Goal: Information Seeking & Learning: Learn about a topic

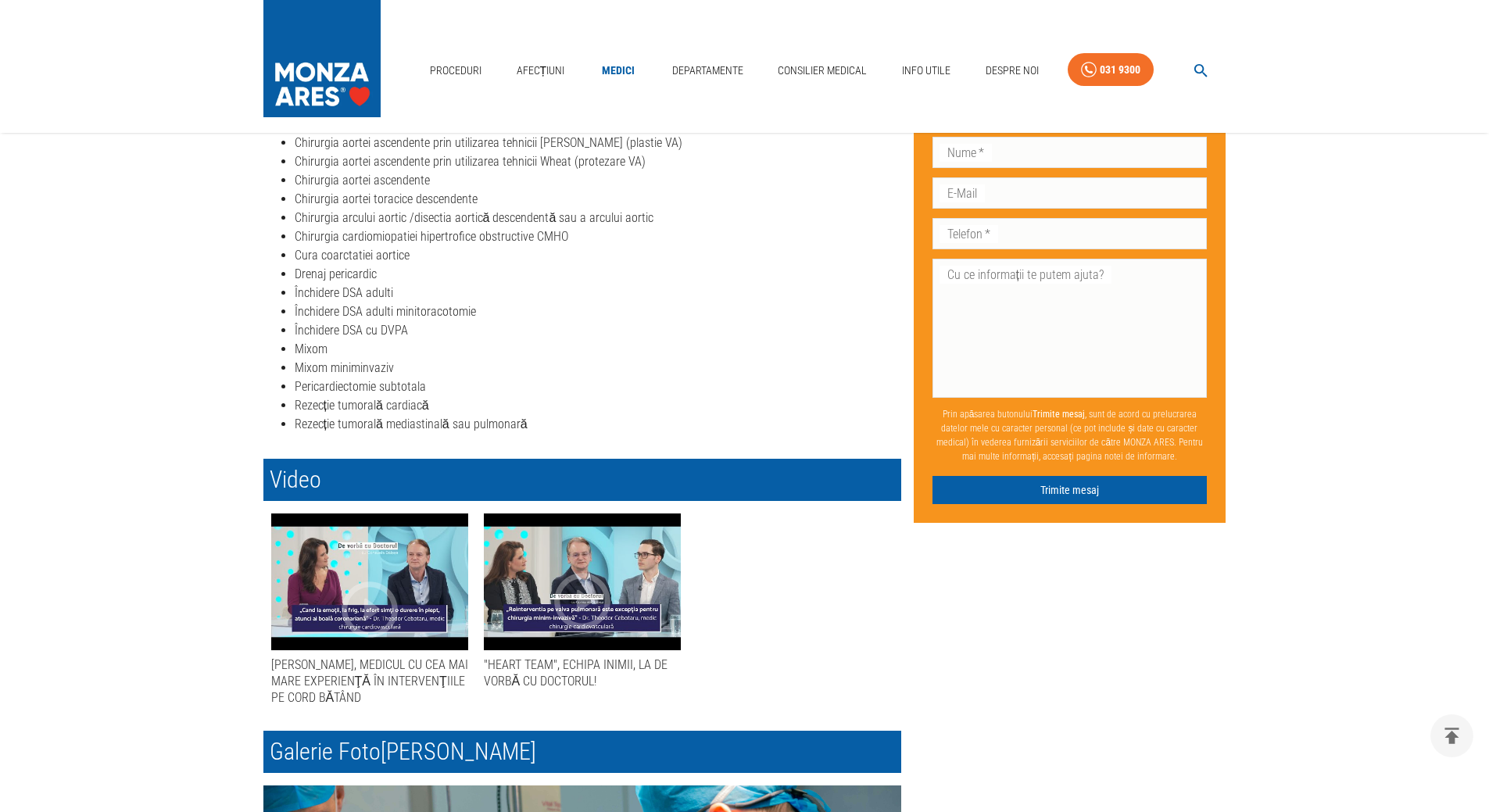
scroll to position [703, 0]
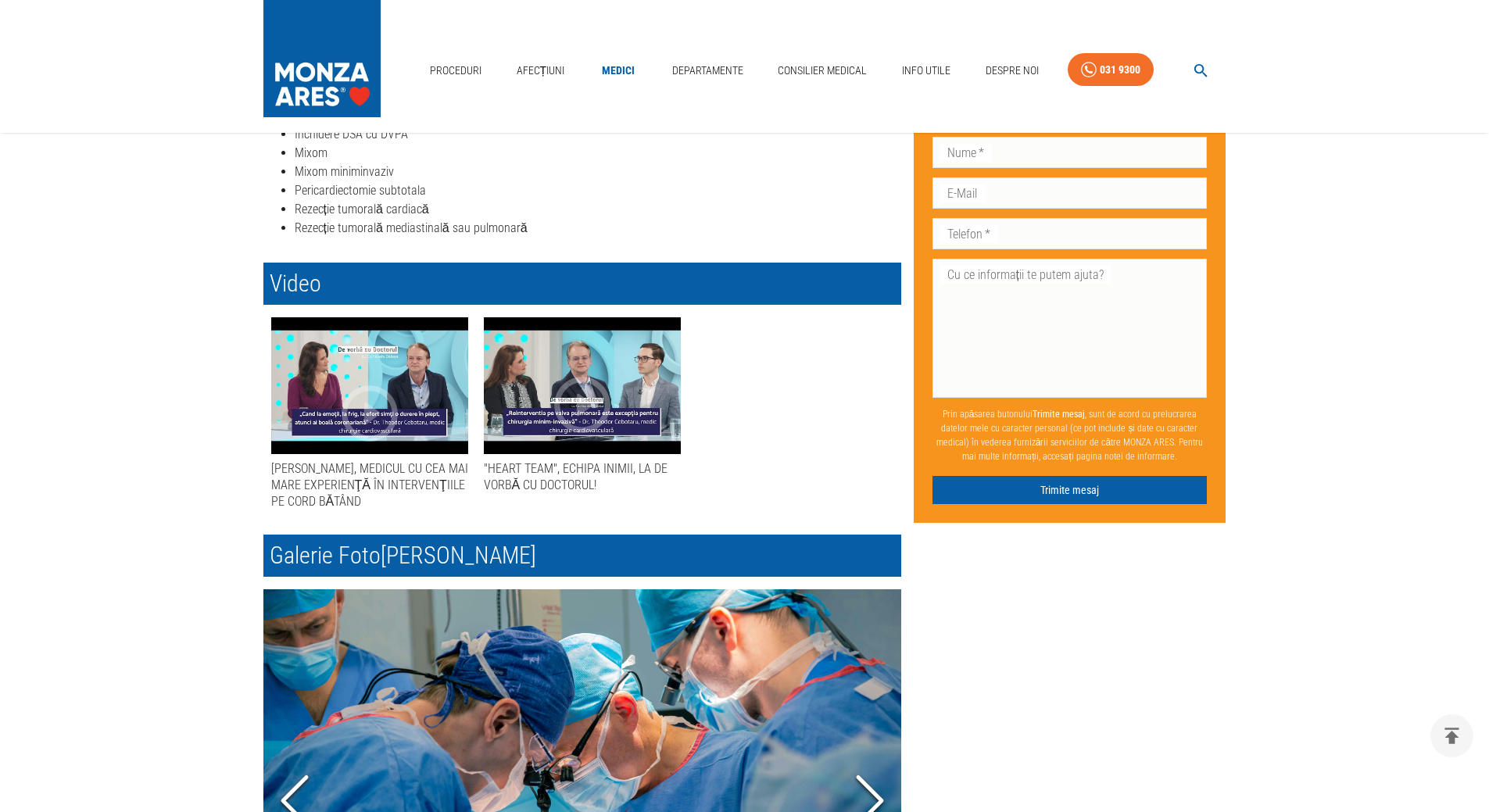
click at [401, 479] on div "[PERSON_NAME], MEDICUL CU CEA MAI MARE EXPERIENŢĂ ÎN INTERVENŢIILE PE CORD BĂTÂ…" at bounding box center [370, 485] width 197 height 50
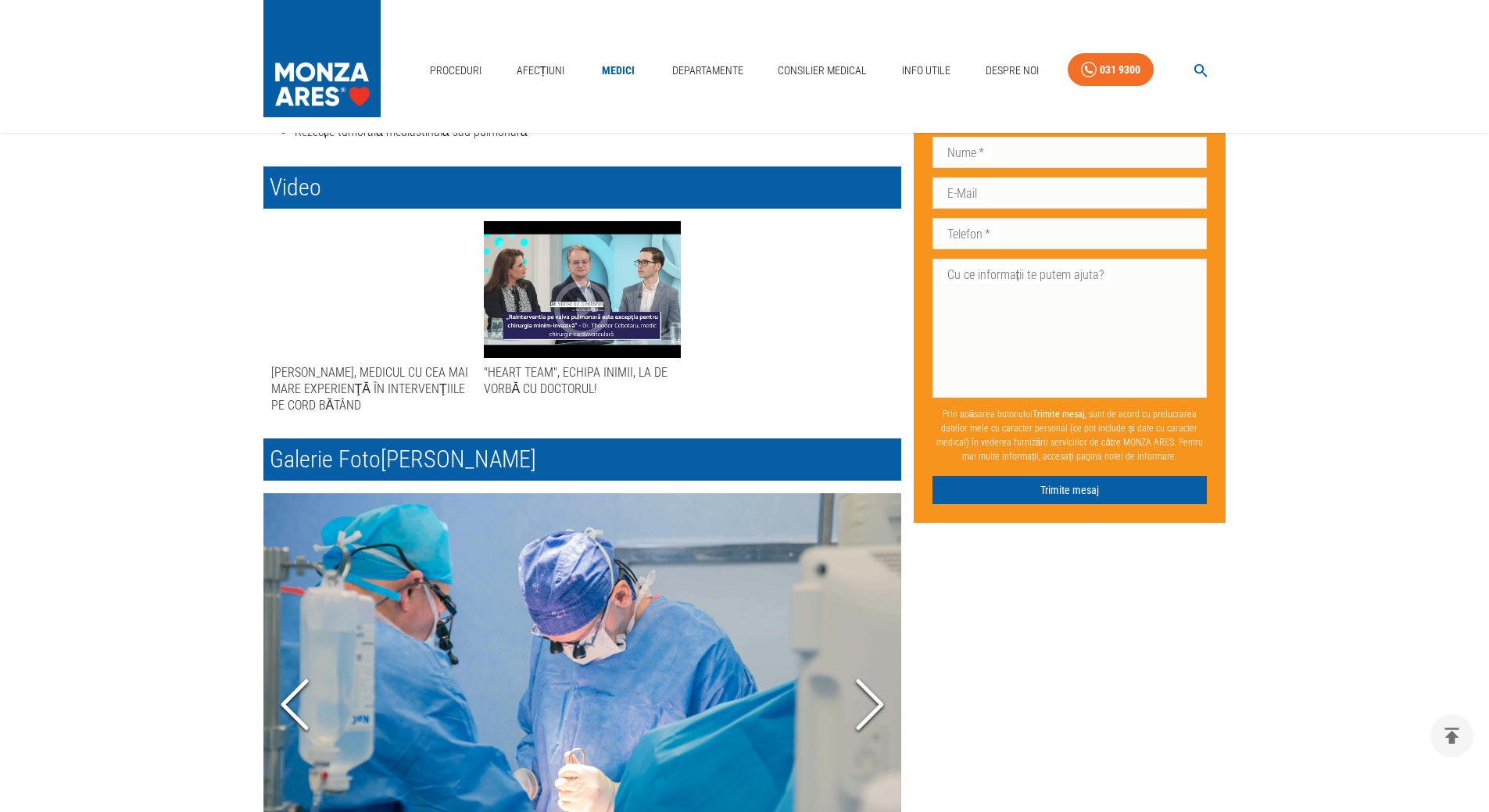
scroll to position [1016, 0]
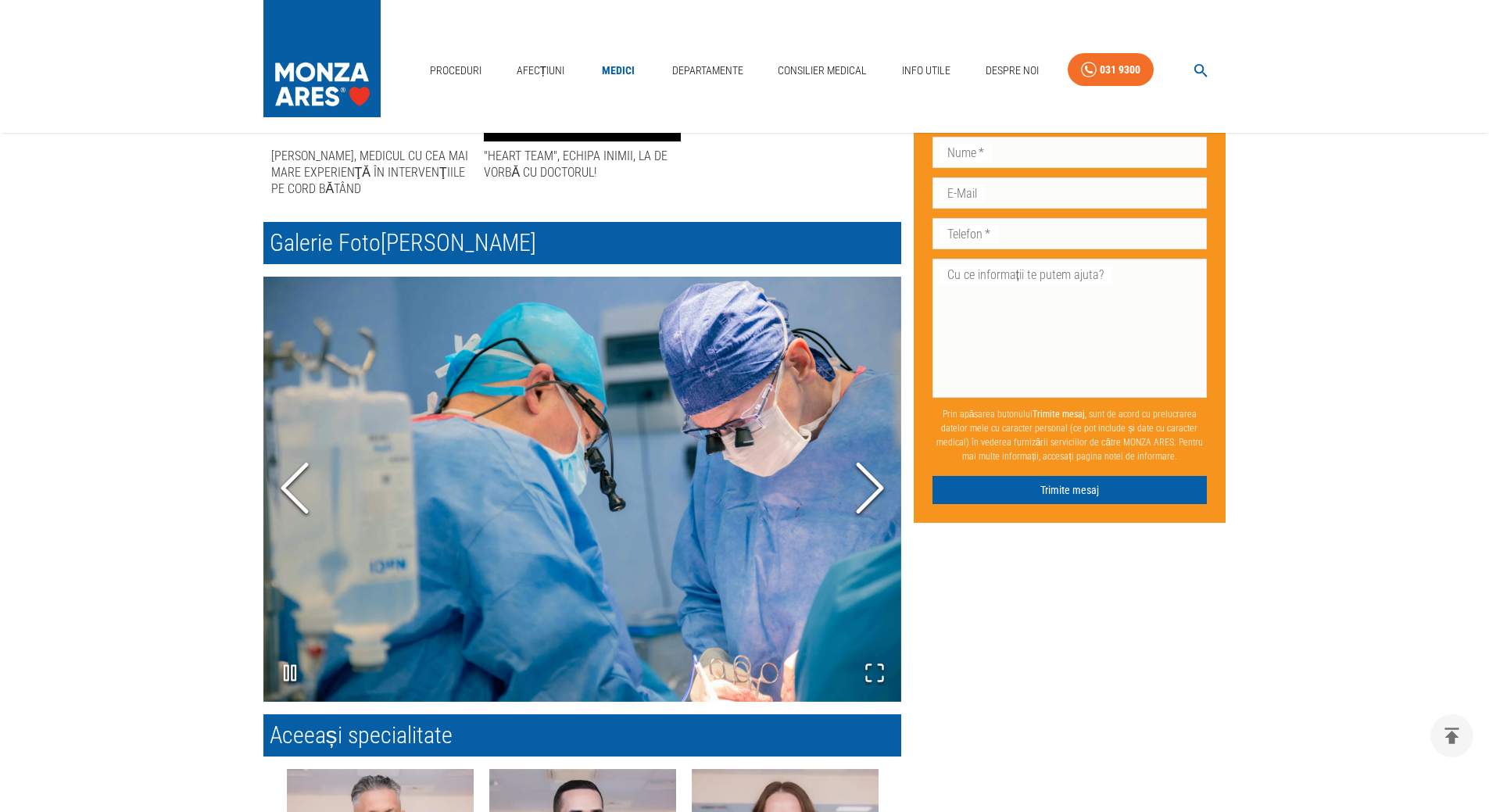
click at [869, 481] on icon "Next Slide" at bounding box center [869, 487] width 47 height 94
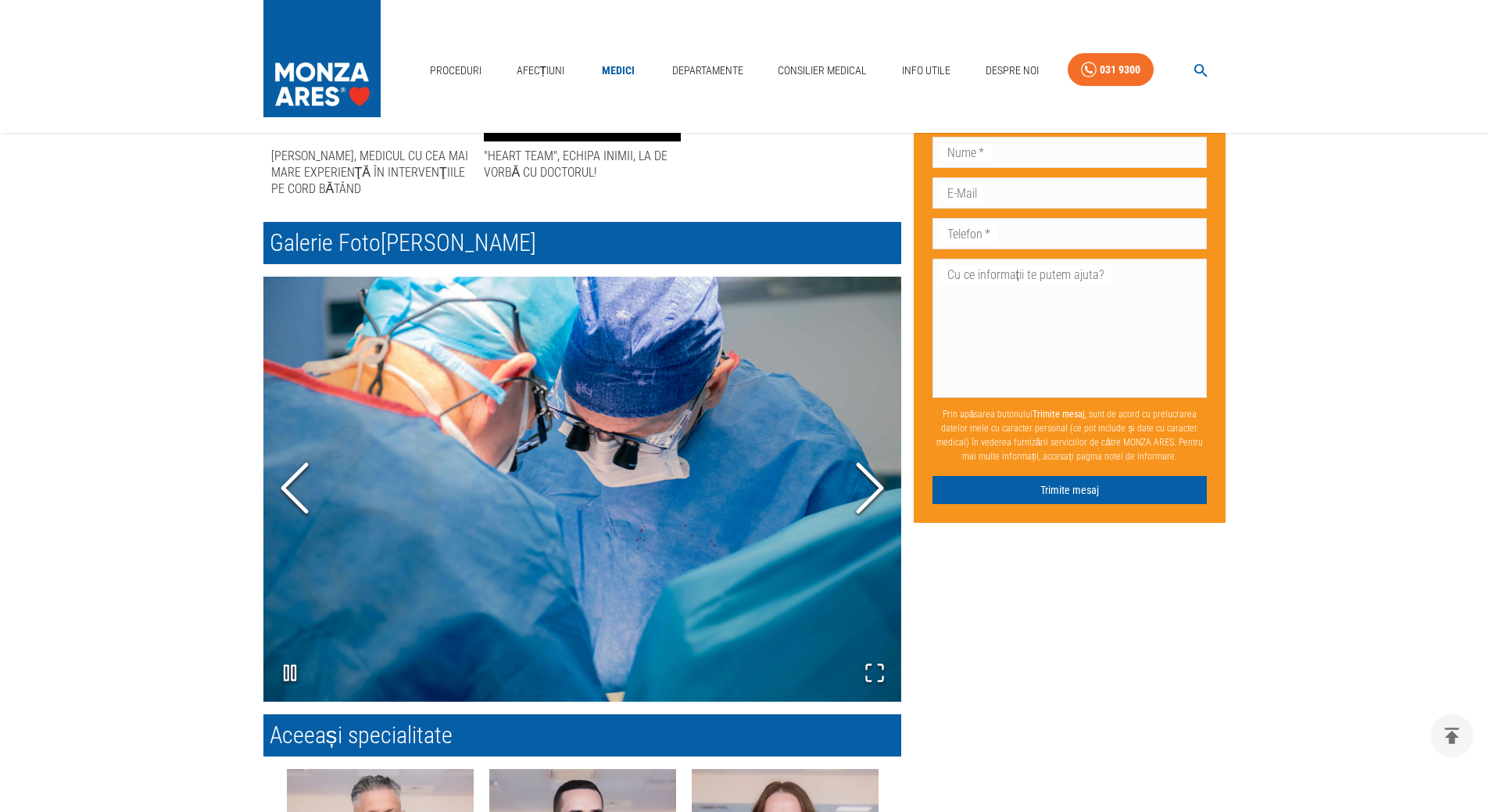
click at [869, 481] on icon "Next Slide" at bounding box center [869, 487] width 47 height 94
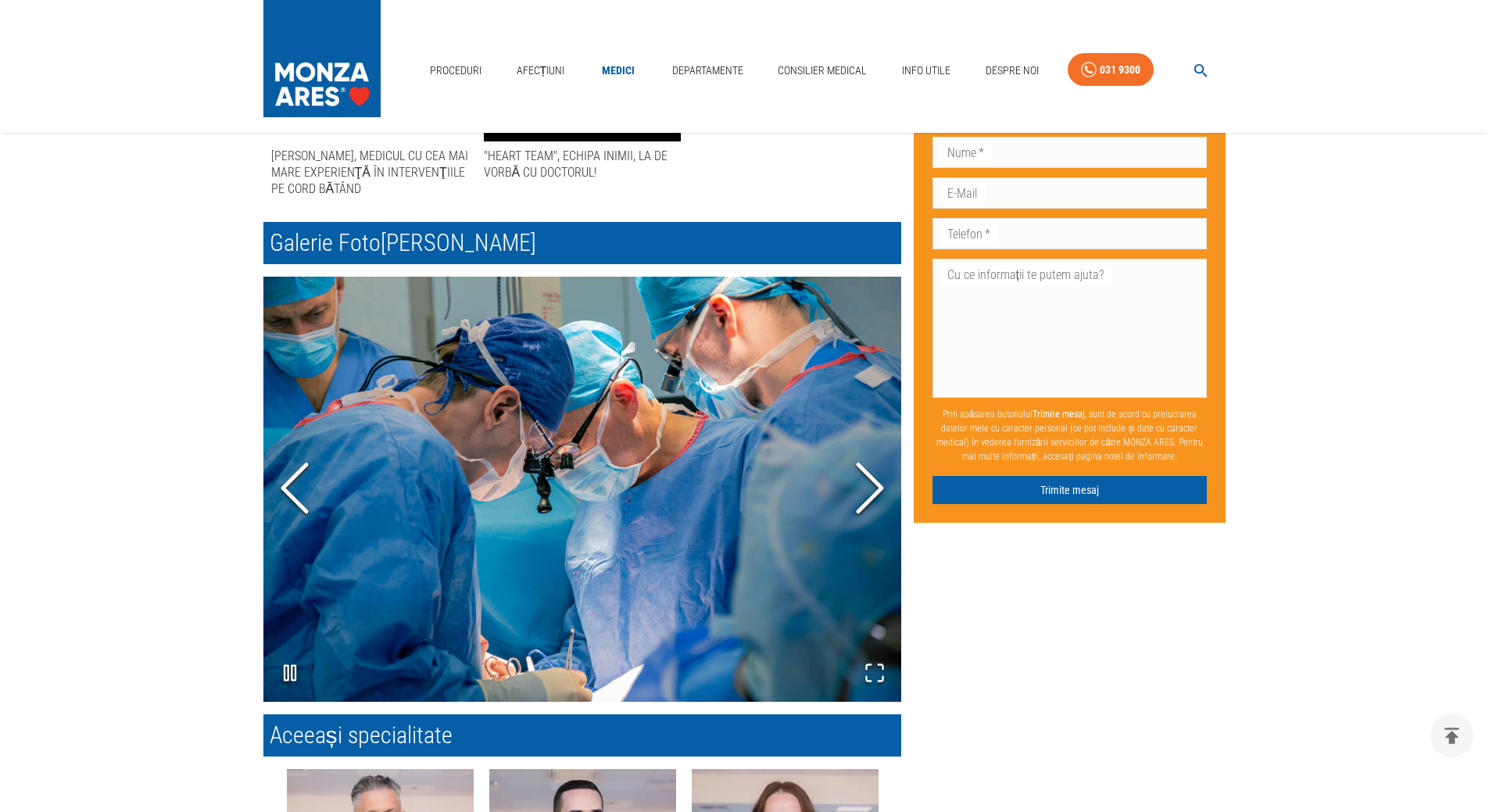
click at [869, 481] on icon "Next Slide" at bounding box center [869, 487] width 47 height 94
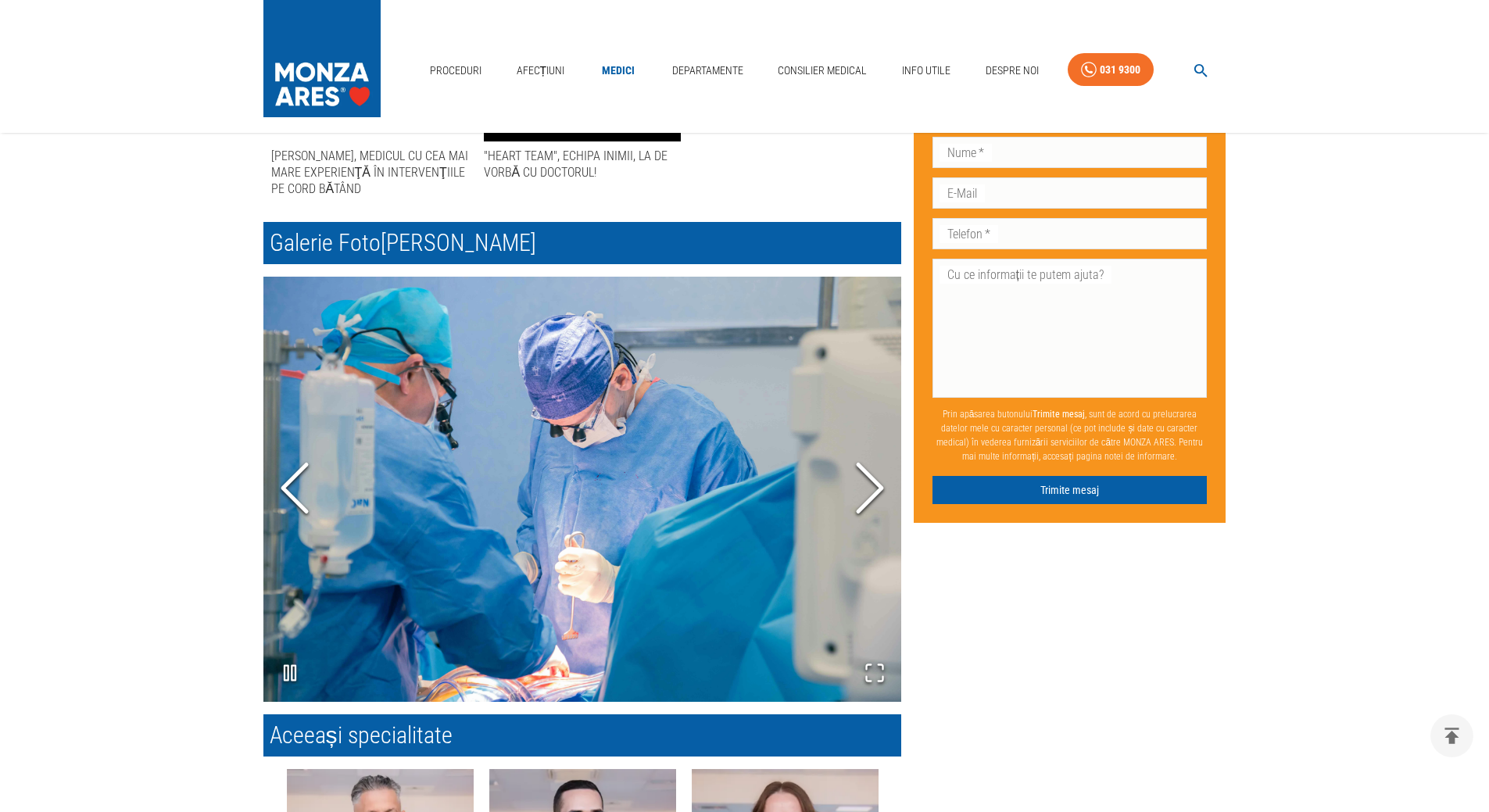
click at [869, 481] on icon "Next Slide" at bounding box center [869, 487] width 47 height 94
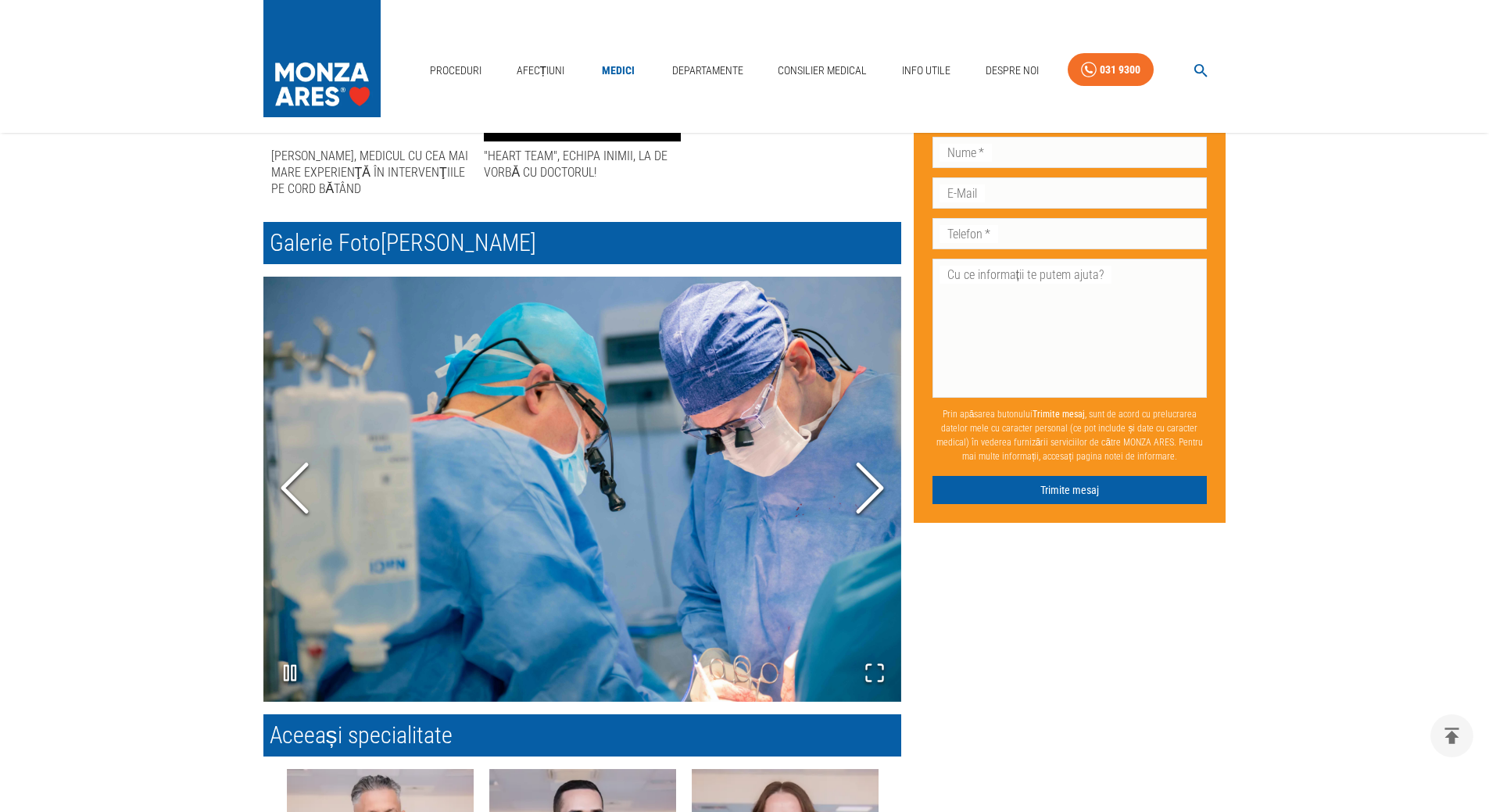
click at [869, 481] on icon "Next Slide" at bounding box center [869, 487] width 47 height 94
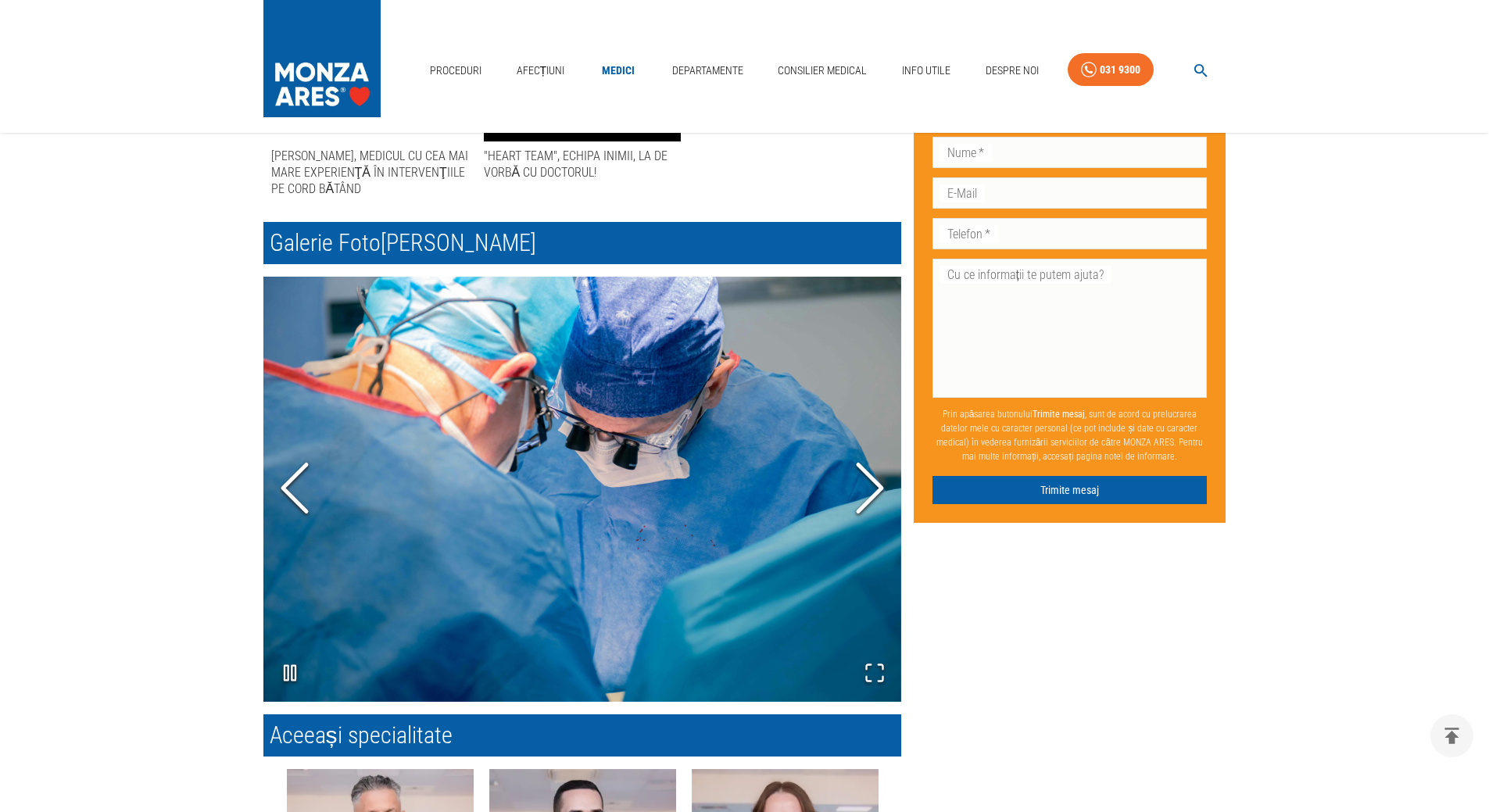
click at [869, 481] on icon "Next Slide" at bounding box center [869, 487] width 47 height 94
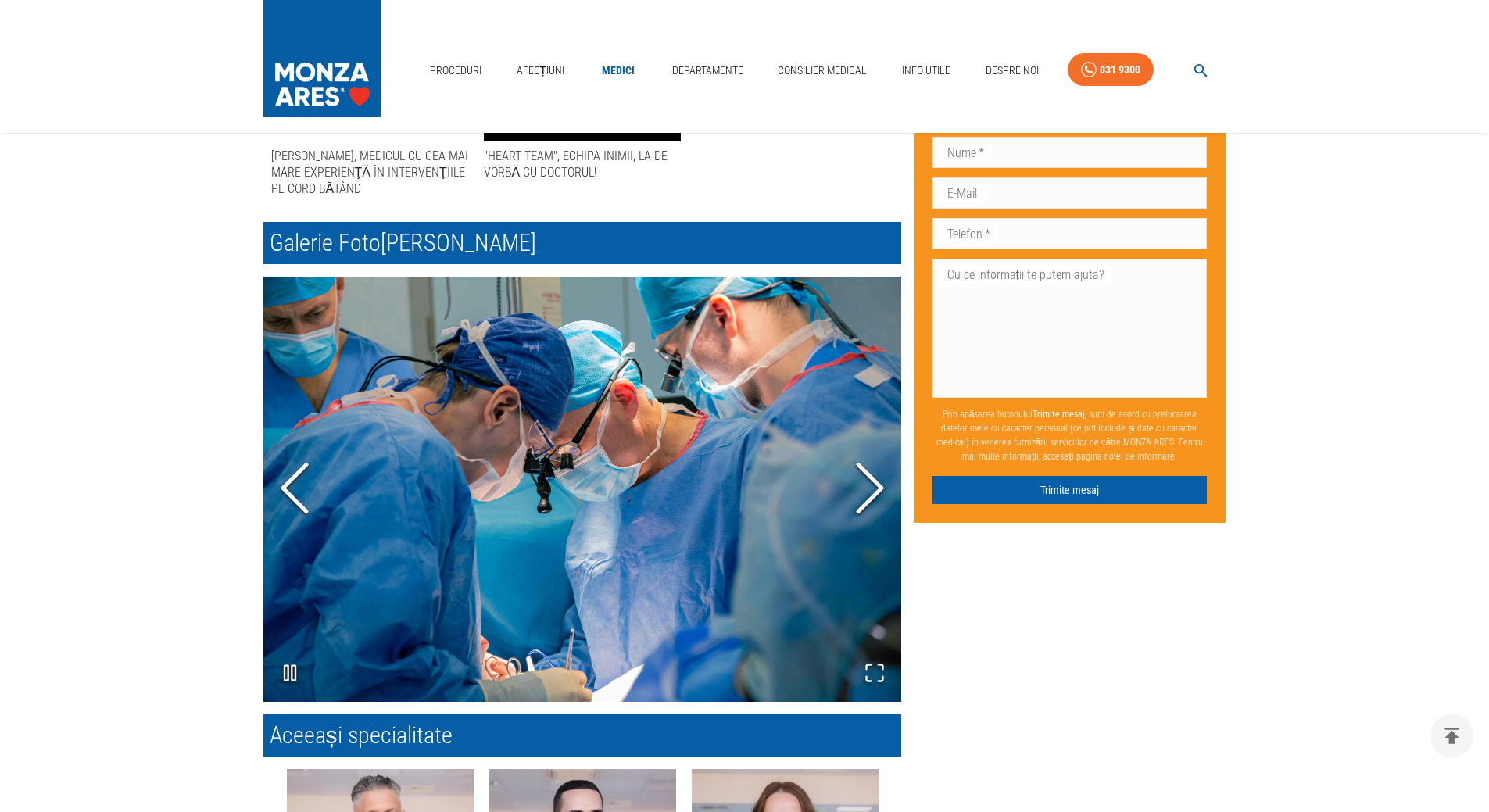
click at [869, 481] on icon "Next Slide" at bounding box center [869, 487] width 47 height 94
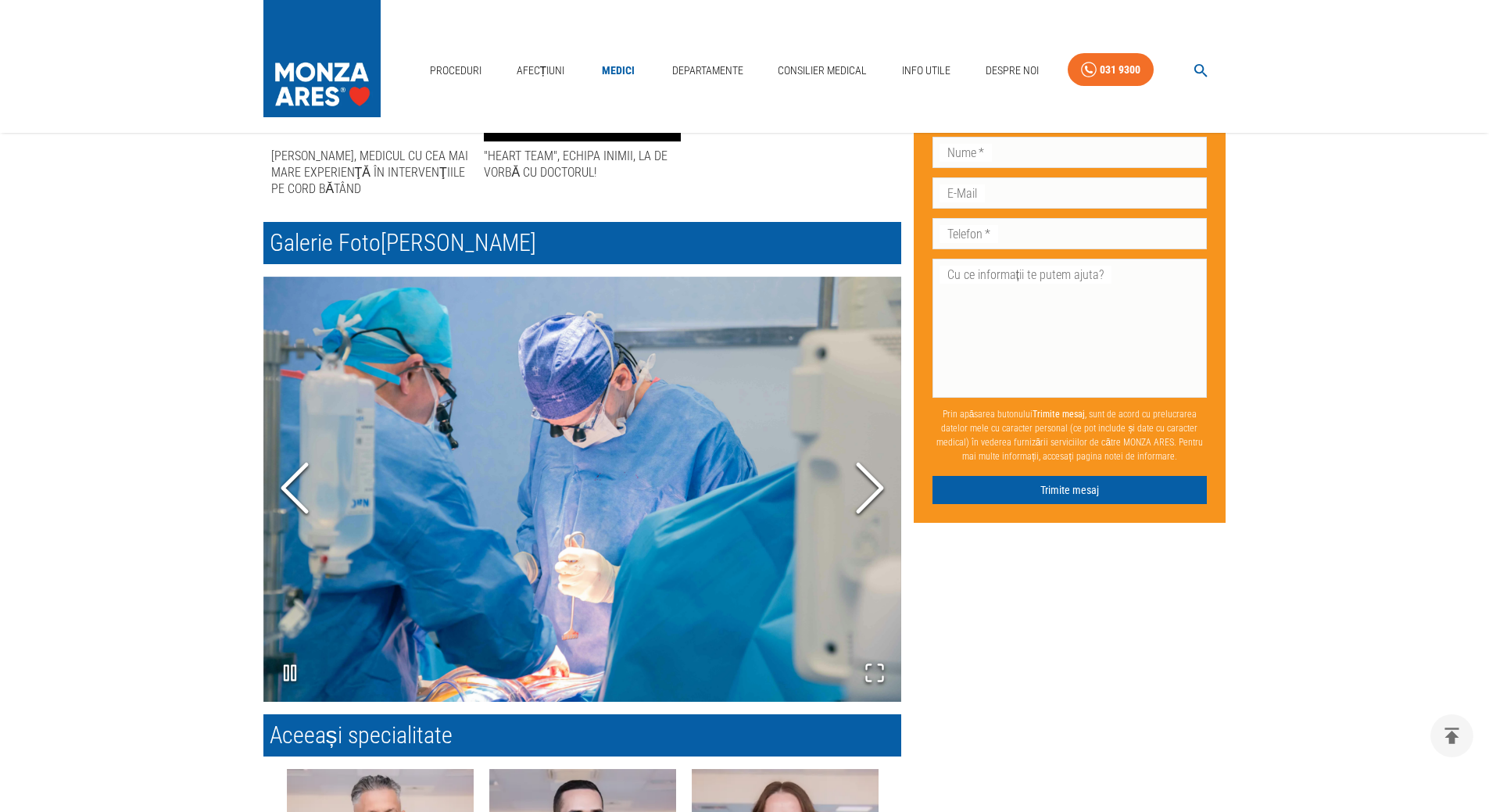
click at [869, 481] on icon "Next Slide" at bounding box center [869, 487] width 47 height 94
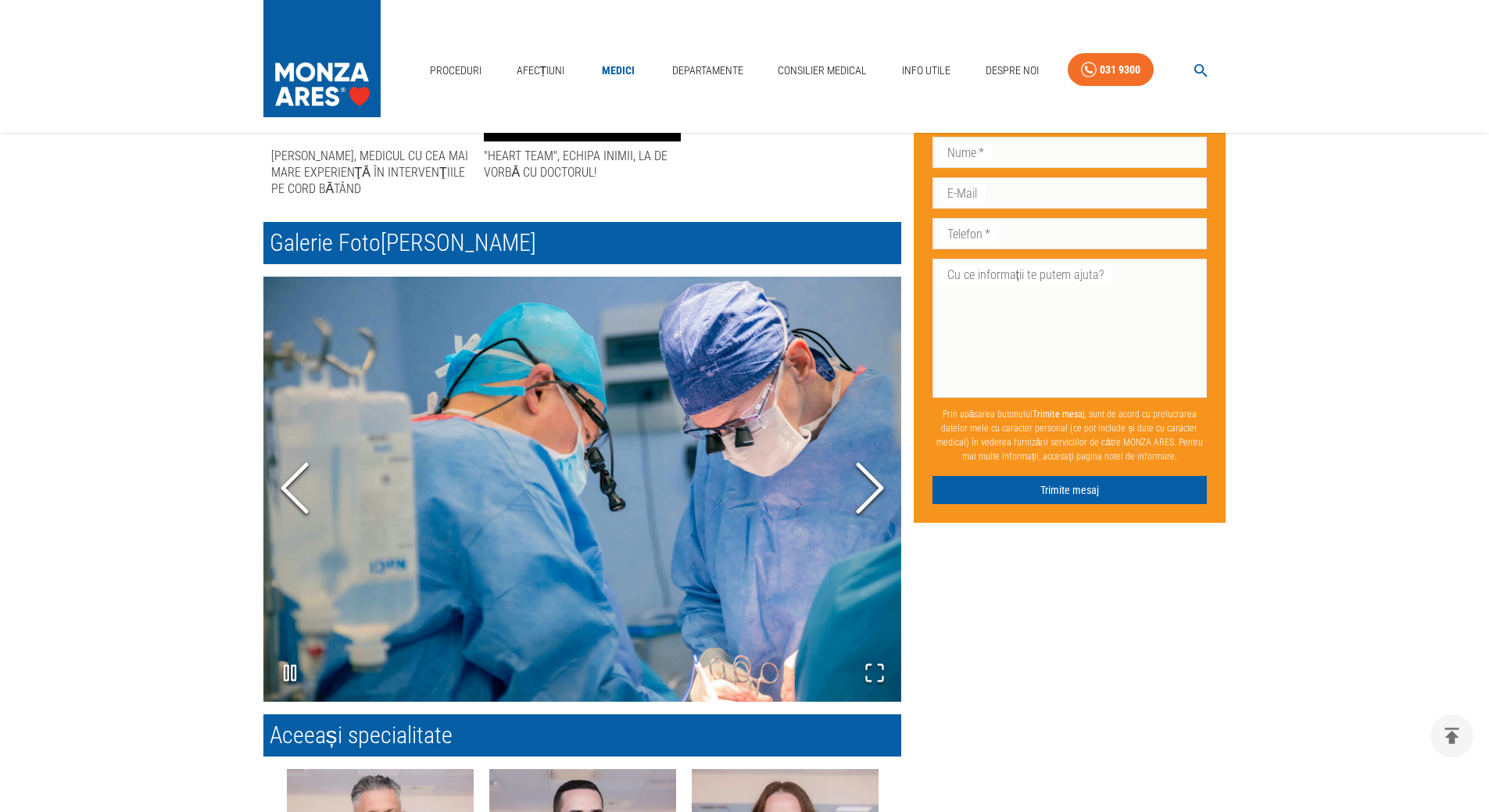
click at [869, 481] on icon "Next Slide" at bounding box center [869, 487] width 47 height 94
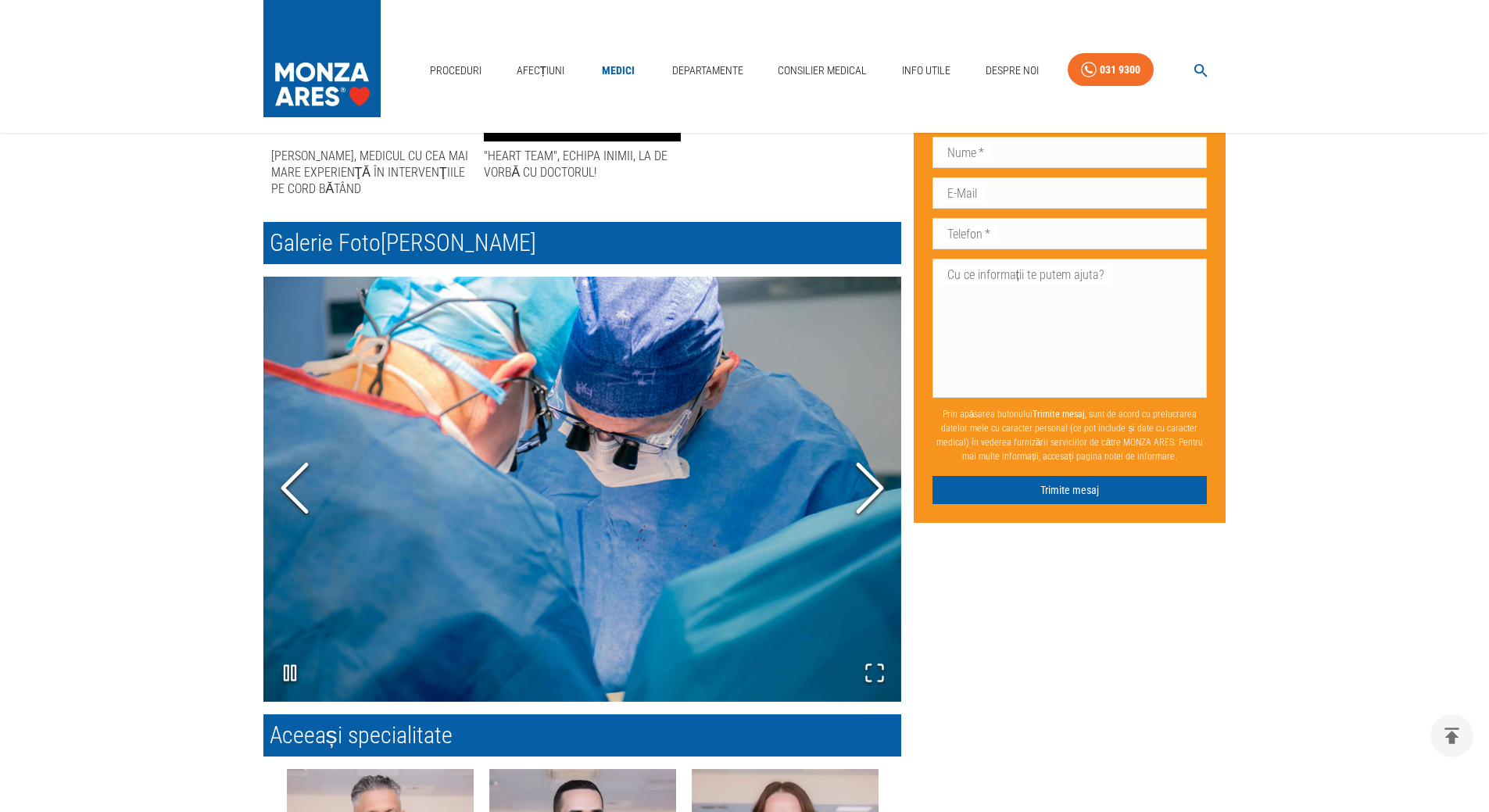
click at [869, 481] on icon "Next Slide" at bounding box center [869, 487] width 47 height 94
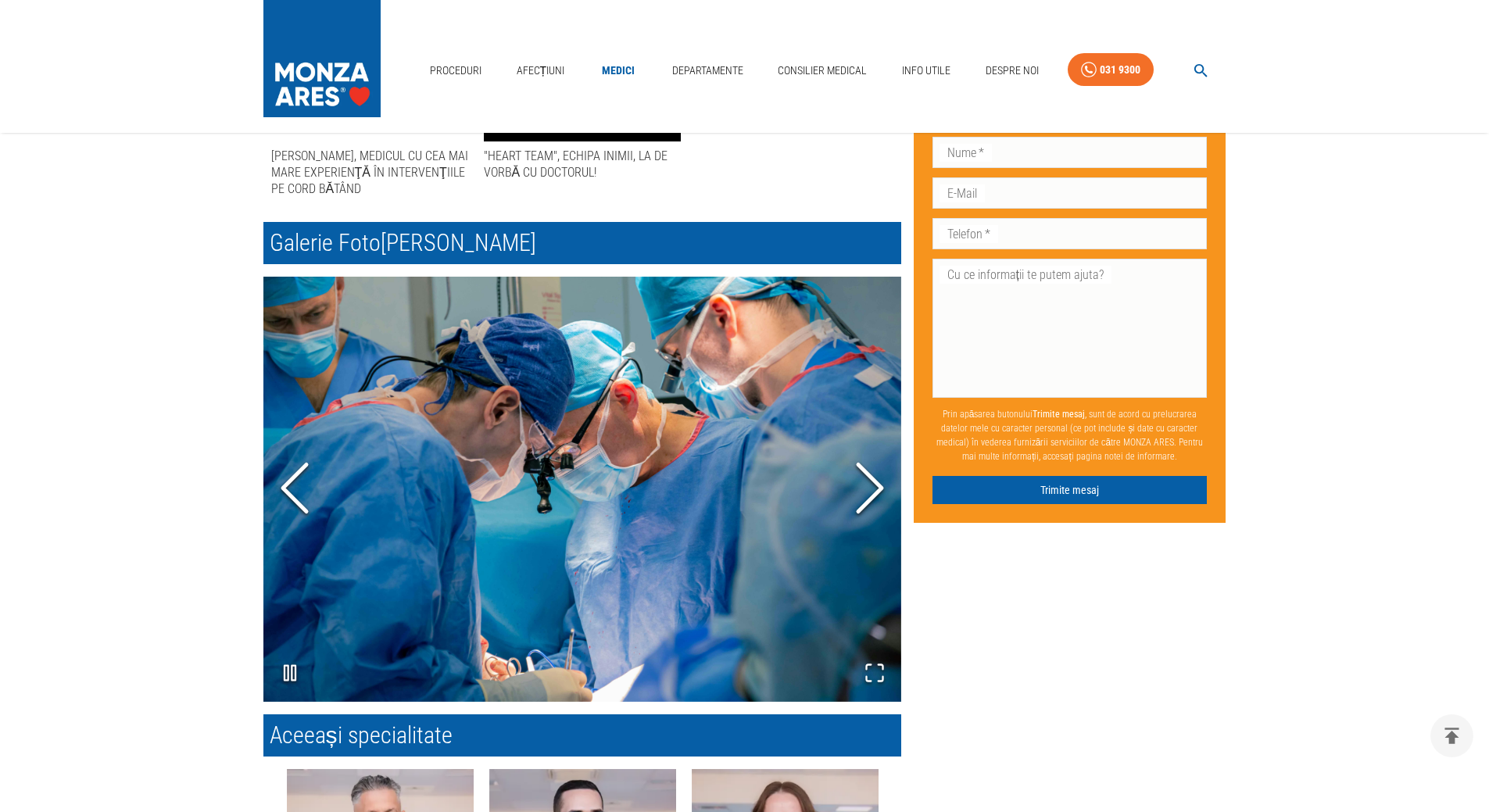
click at [869, 481] on icon "Next Slide" at bounding box center [869, 487] width 47 height 94
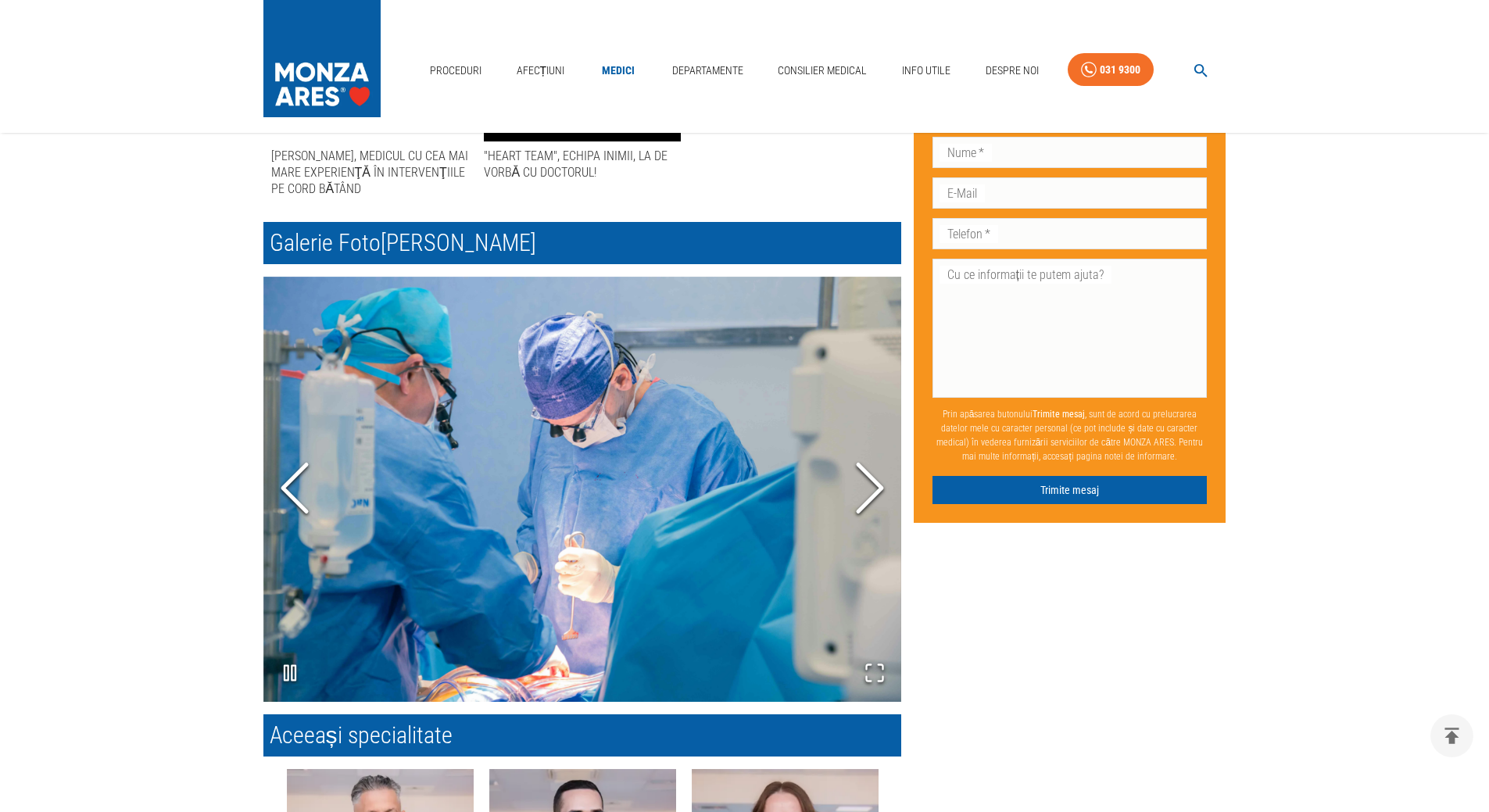
click at [869, 481] on icon "Next Slide" at bounding box center [869, 487] width 47 height 94
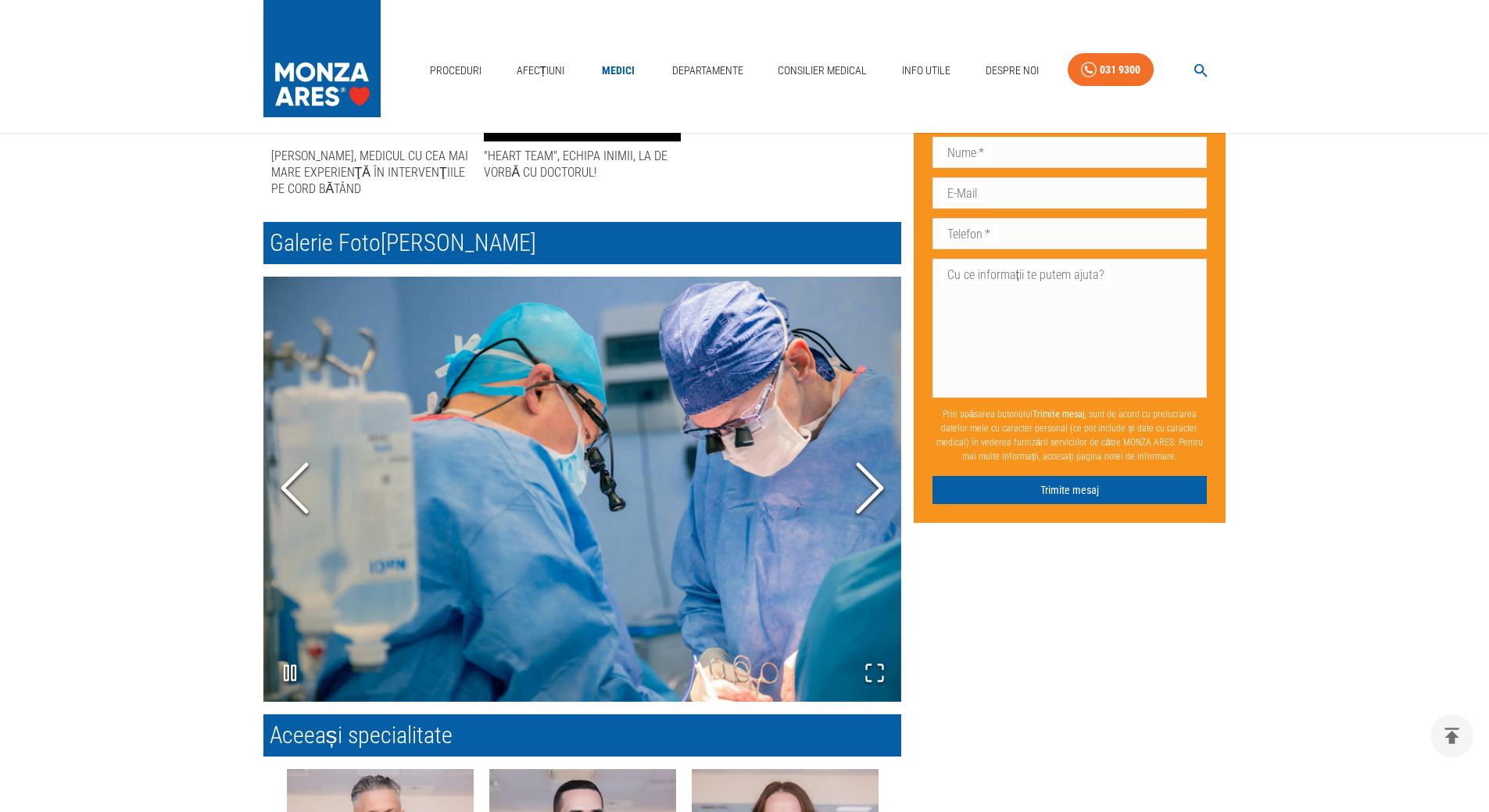
click at [869, 481] on icon "Next Slide" at bounding box center [869, 487] width 47 height 94
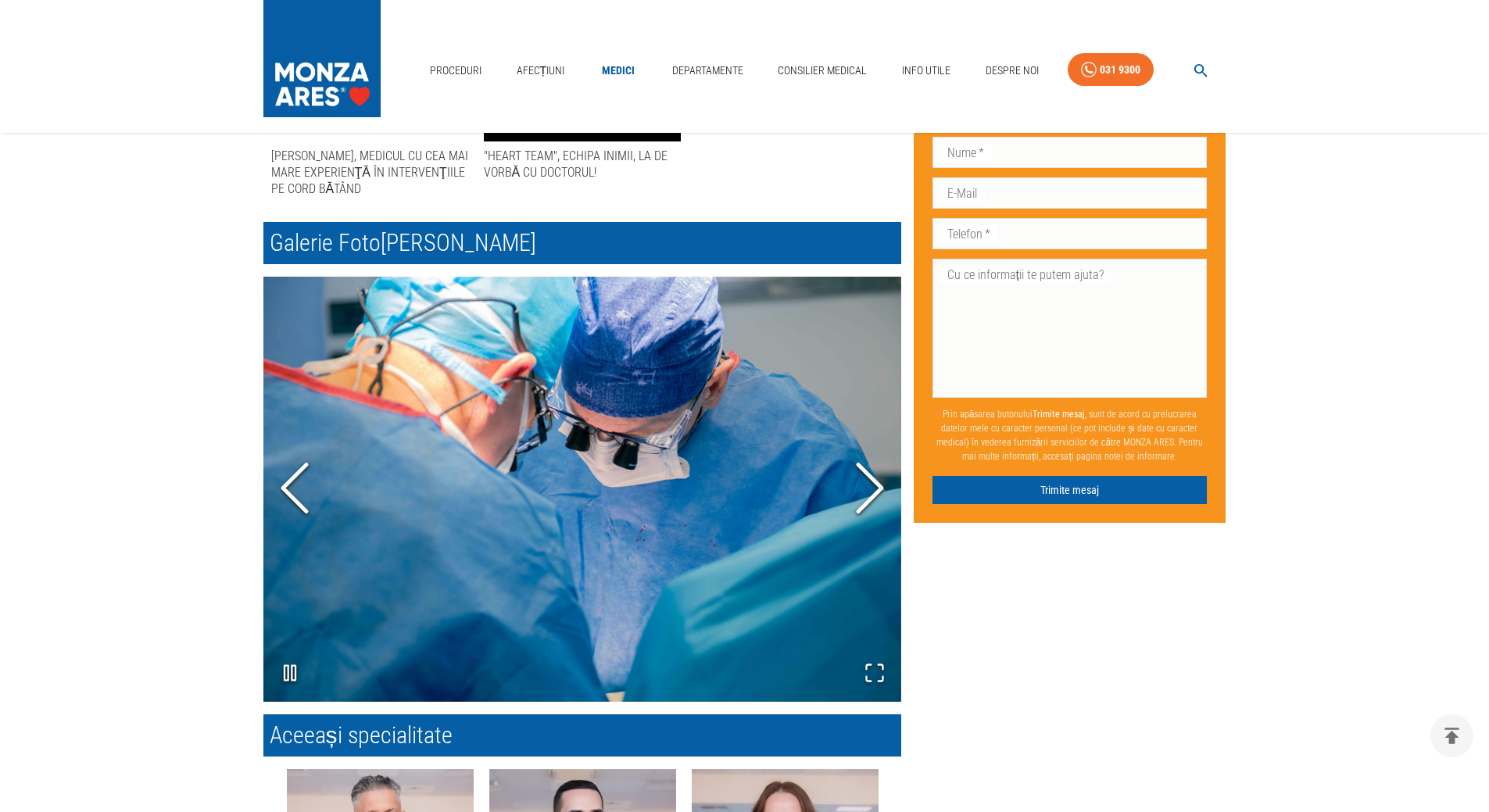
click at [869, 481] on icon "Next Slide" at bounding box center [869, 487] width 47 height 94
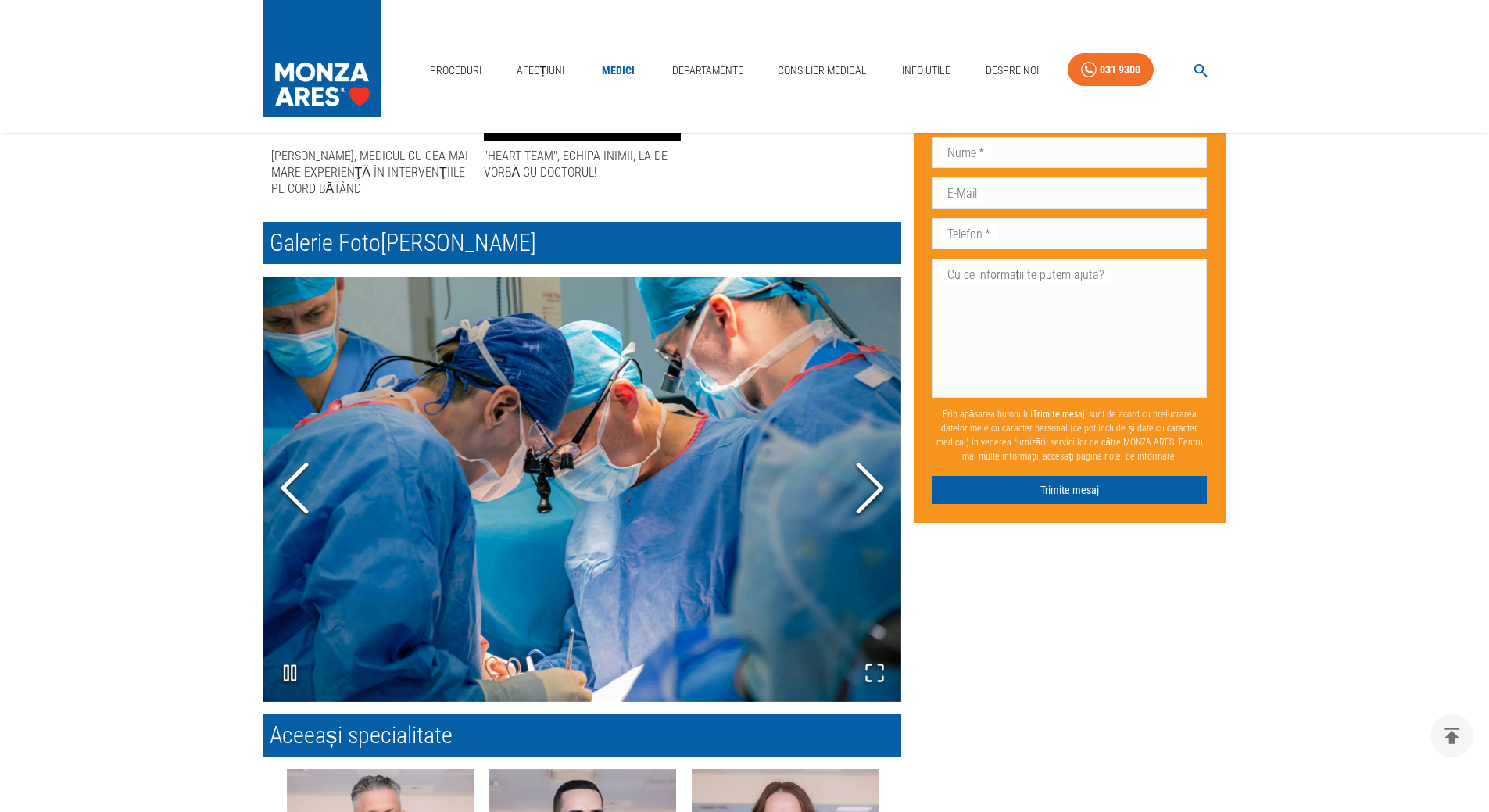
click at [869, 481] on icon "Next Slide" at bounding box center [869, 487] width 47 height 94
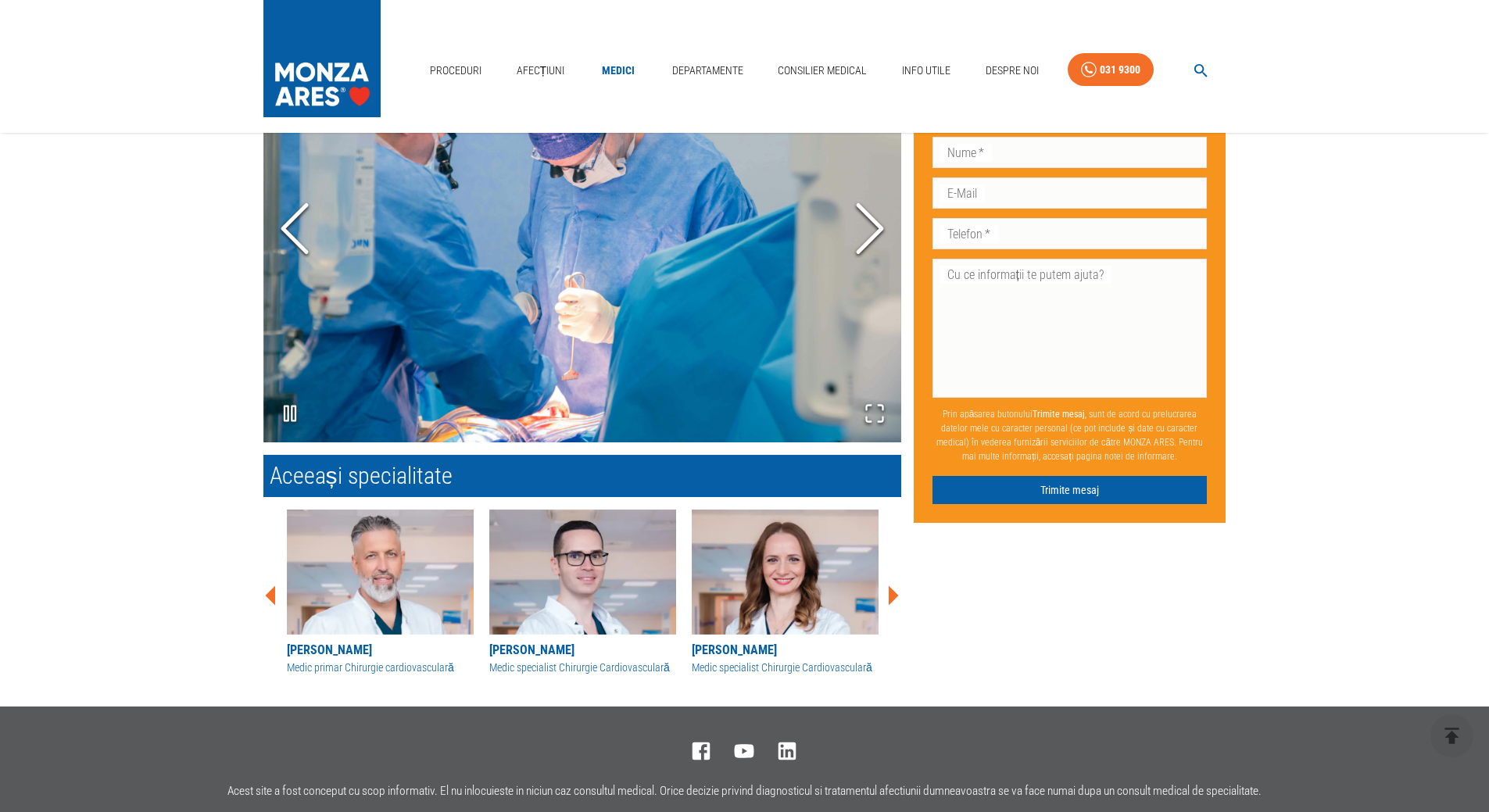
scroll to position [1328, 0]
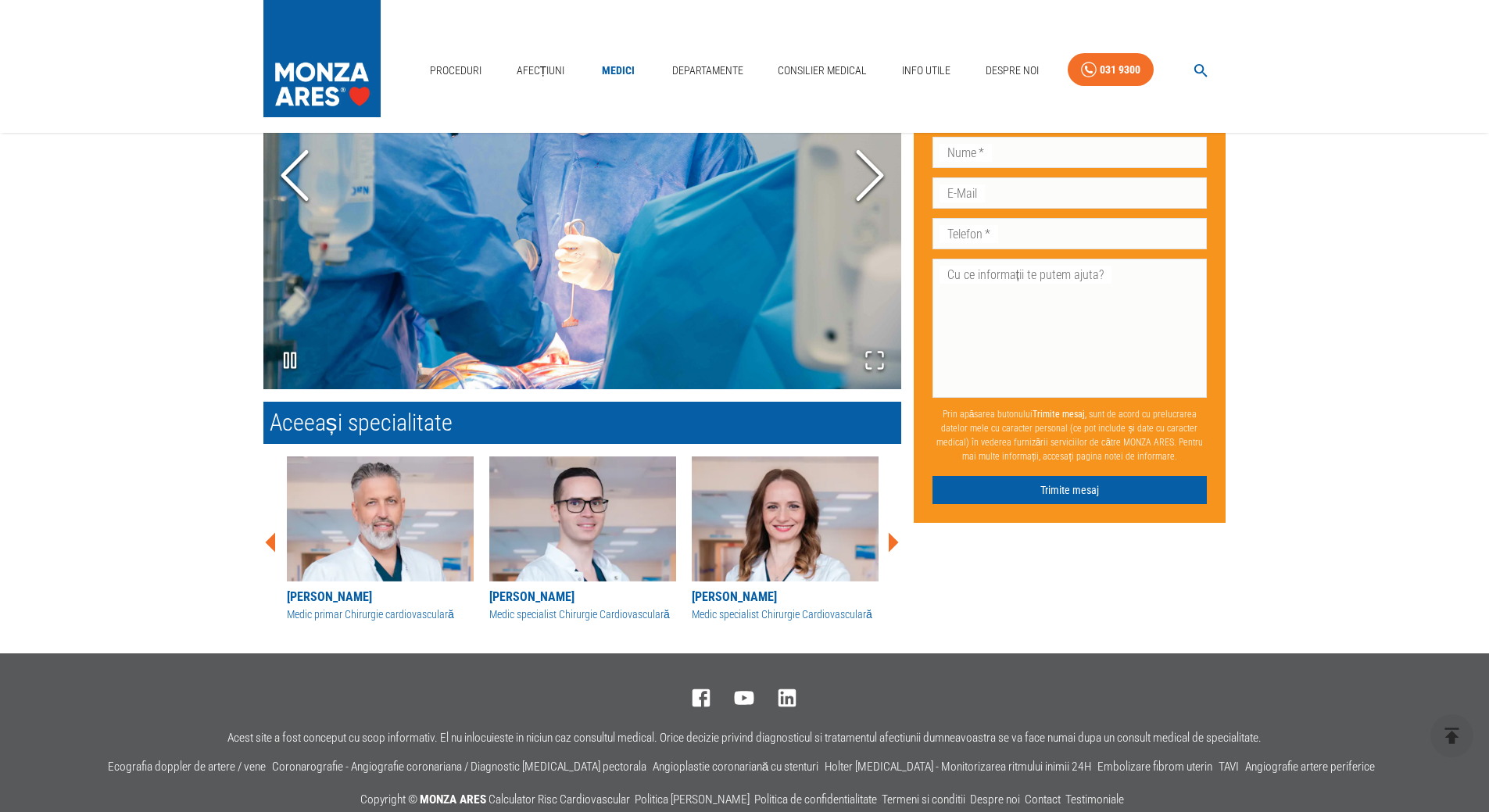
click at [270, 539] on icon at bounding box center [270, 542] width 10 height 20
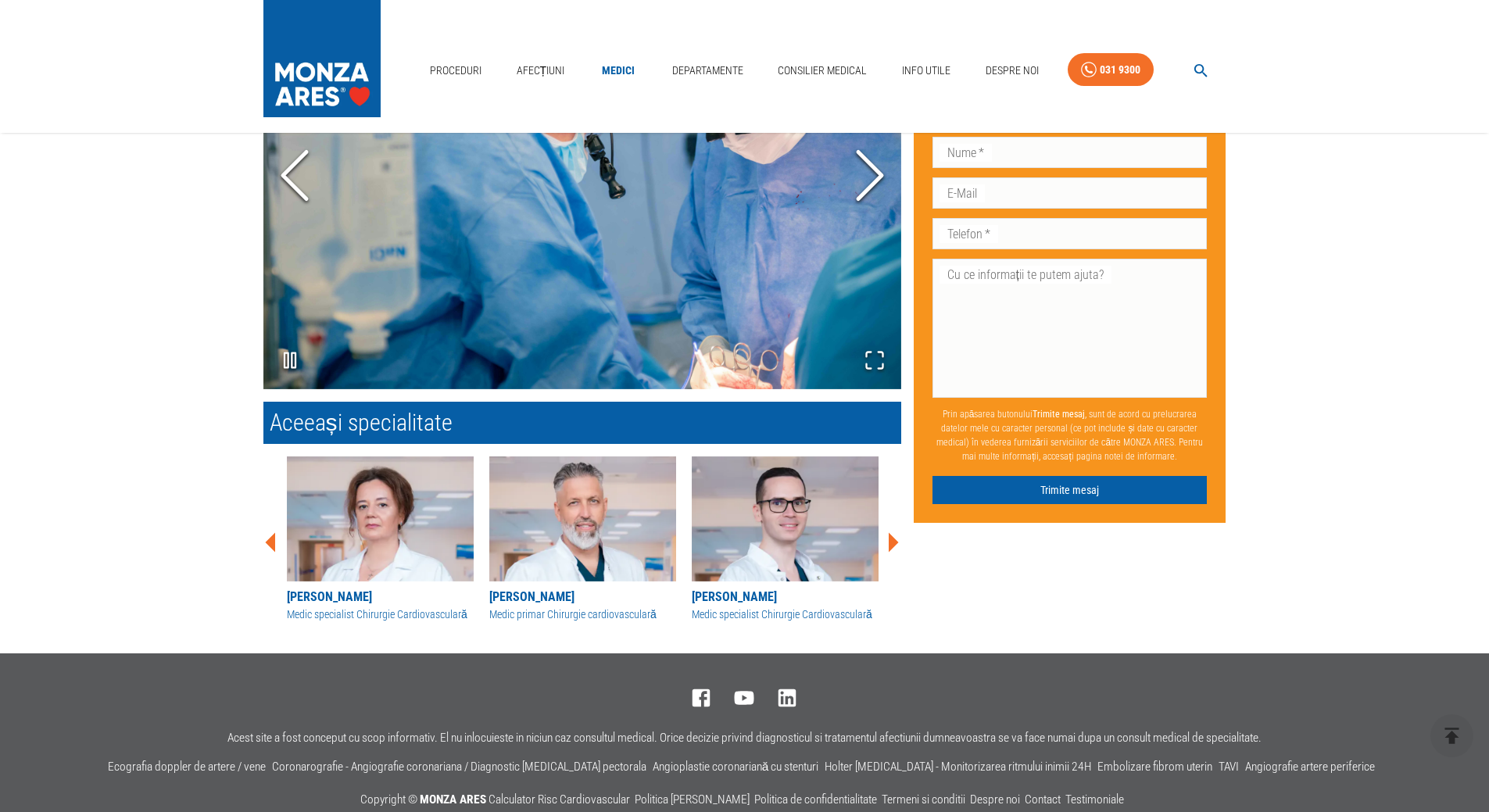
click at [270, 539] on icon at bounding box center [270, 542] width 10 height 20
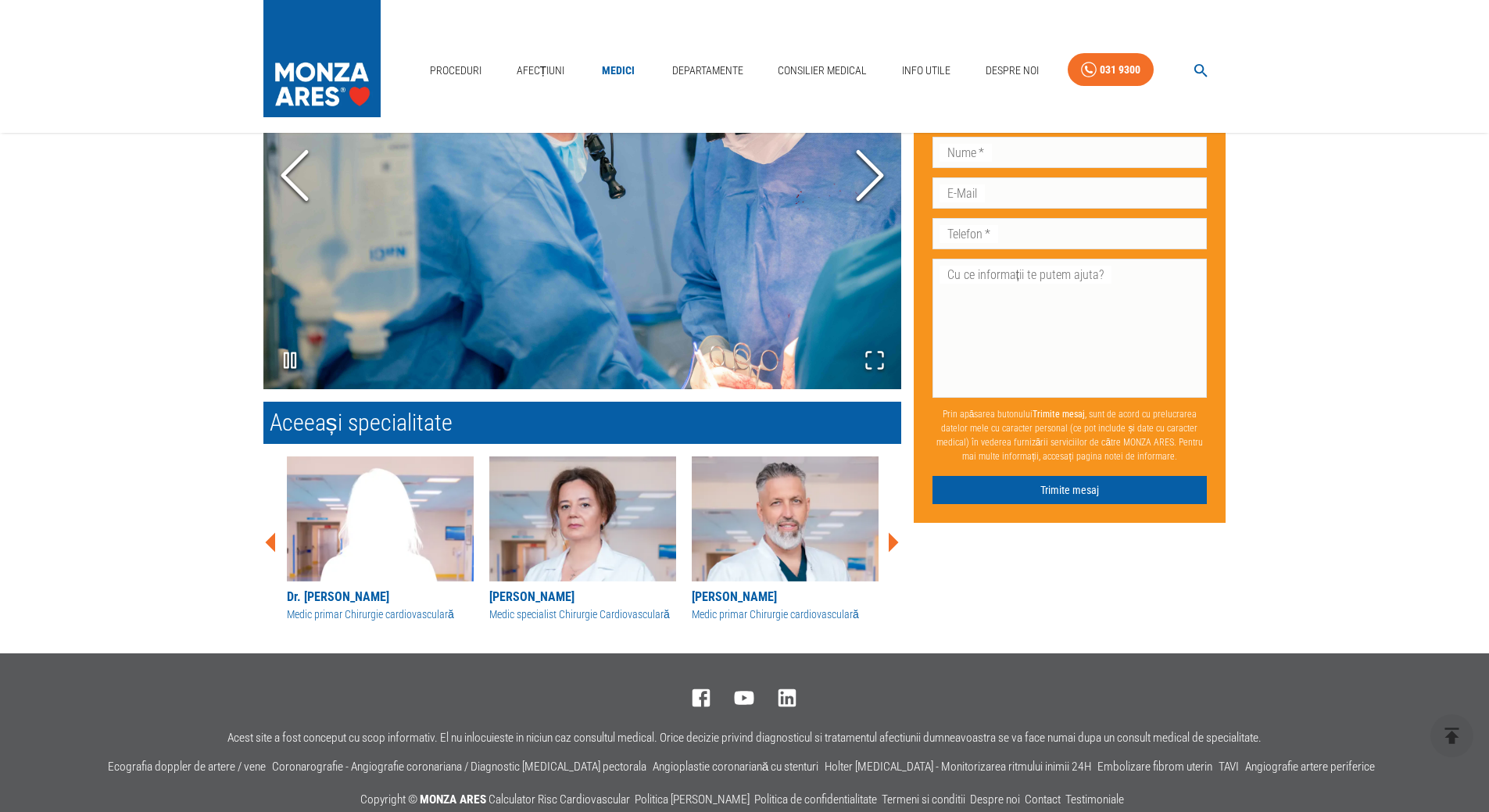
click at [270, 539] on icon at bounding box center [270, 542] width 10 height 20
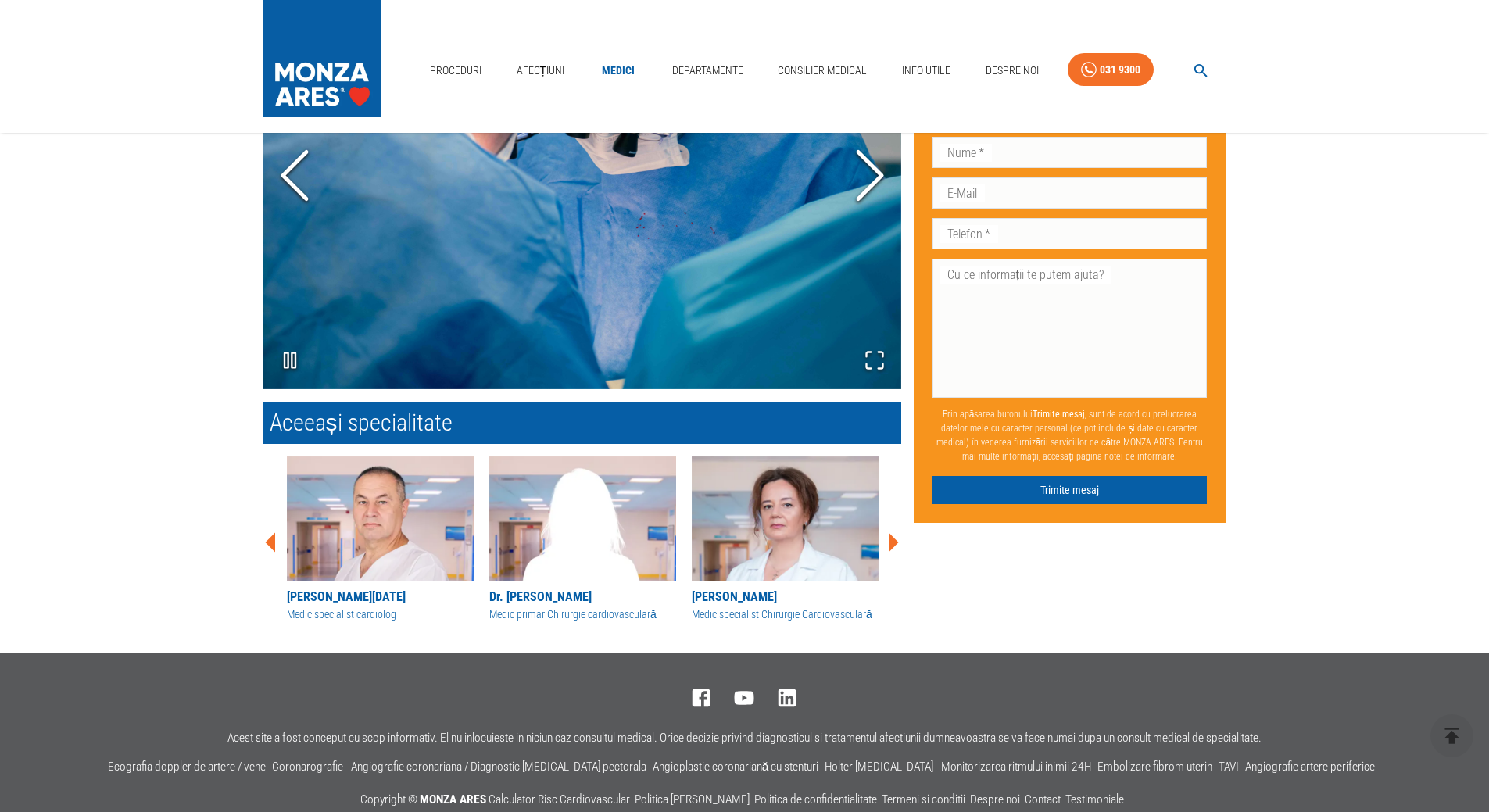
click at [272, 539] on icon at bounding box center [270, 542] width 10 height 20
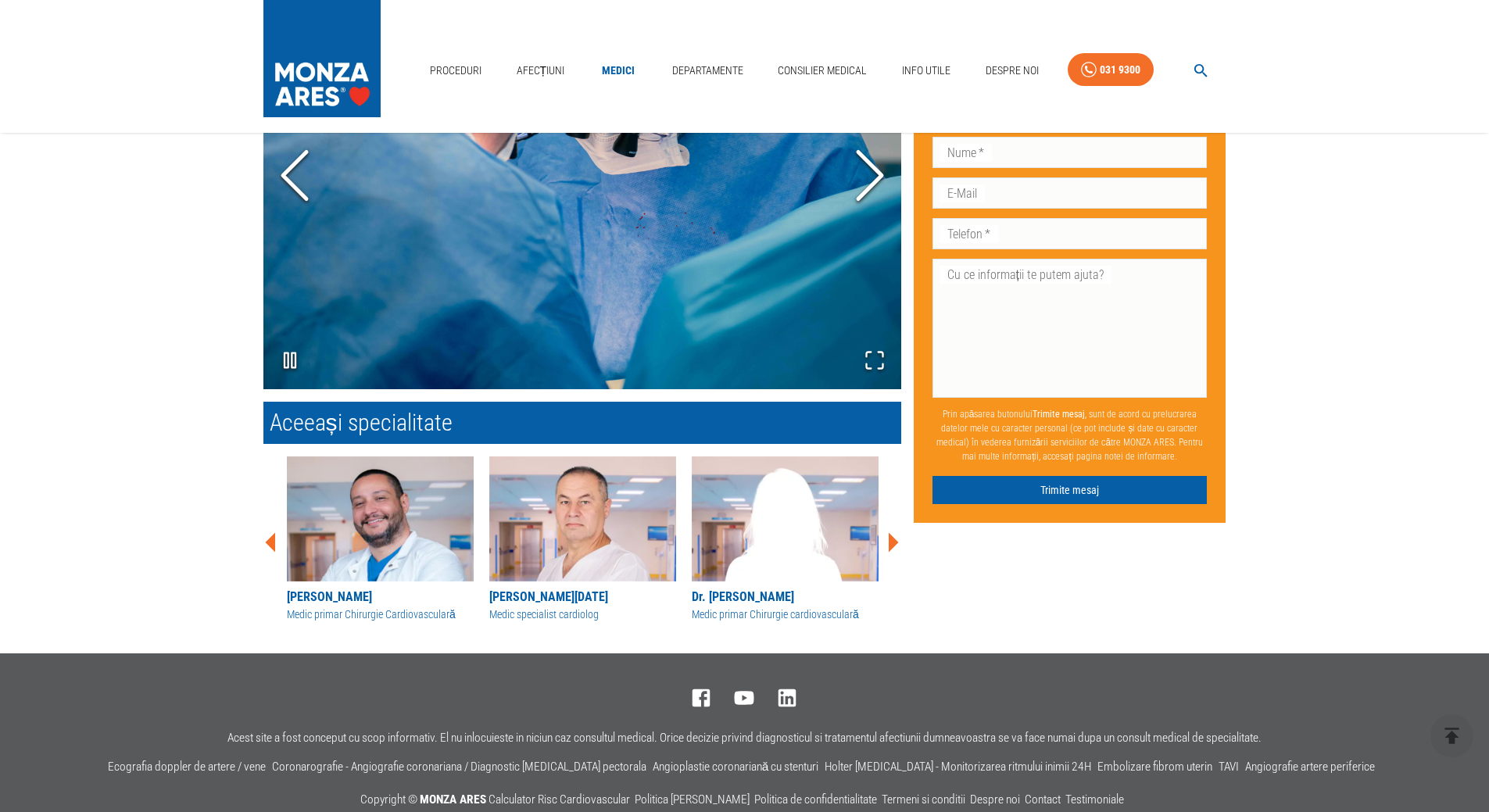
click at [272, 539] on icon at bounding box center [270, 542] width 10 height 20
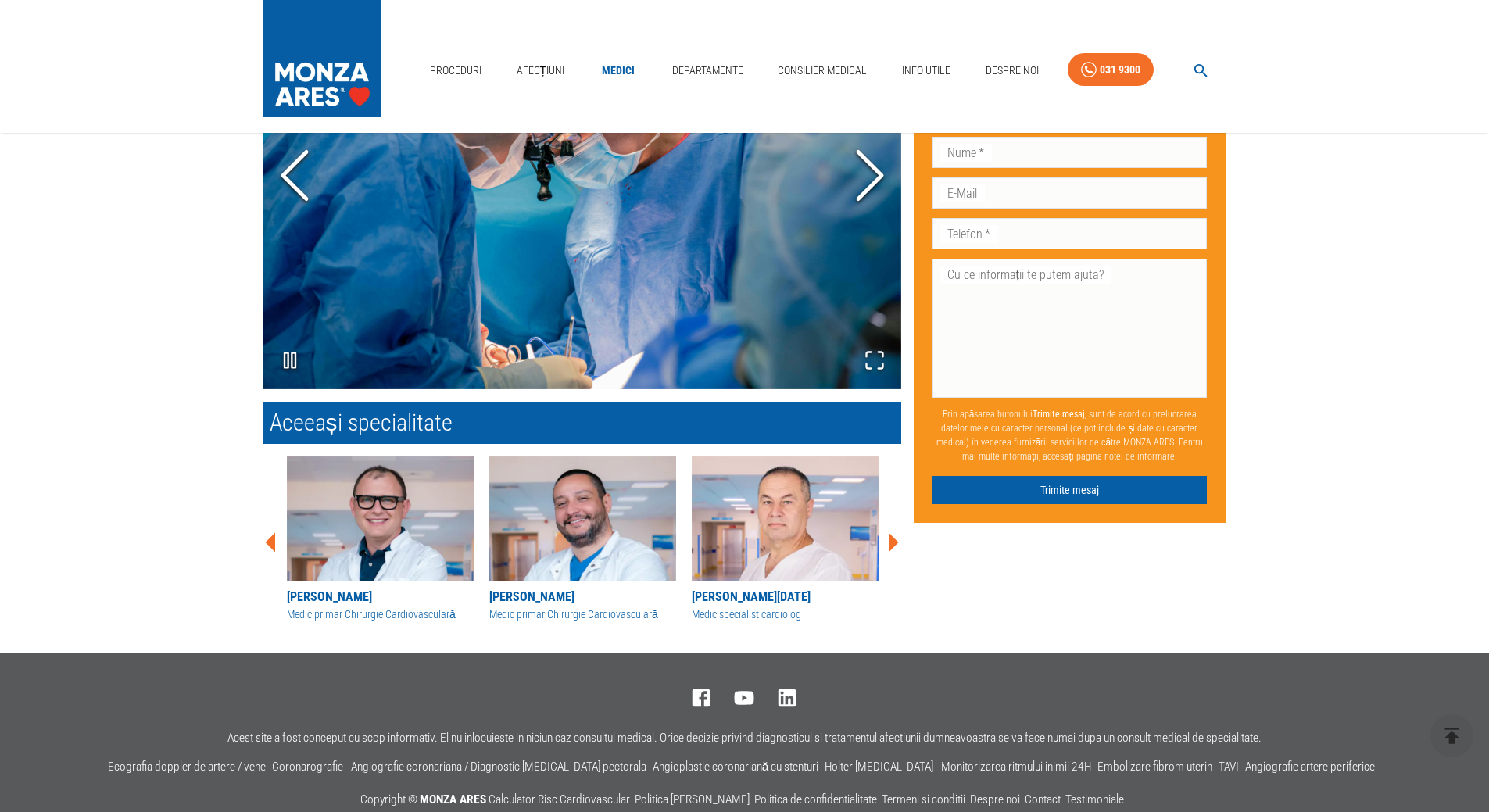
click at [272, 540] on icon at bounding box center [270, 542] width 10 height 20
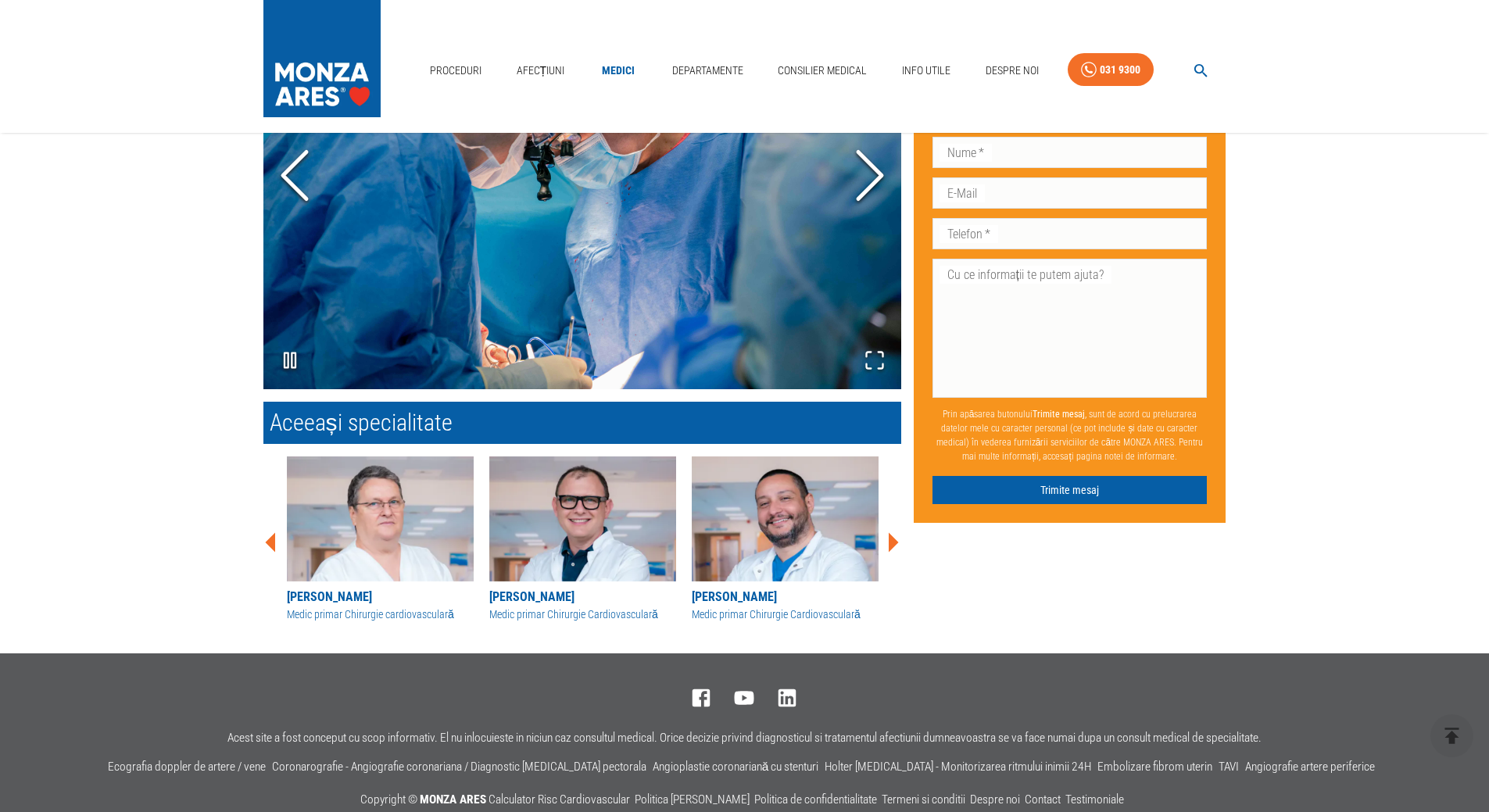
click at [272, 540] on icon at bounding box center [270, 542] width 10 height 20
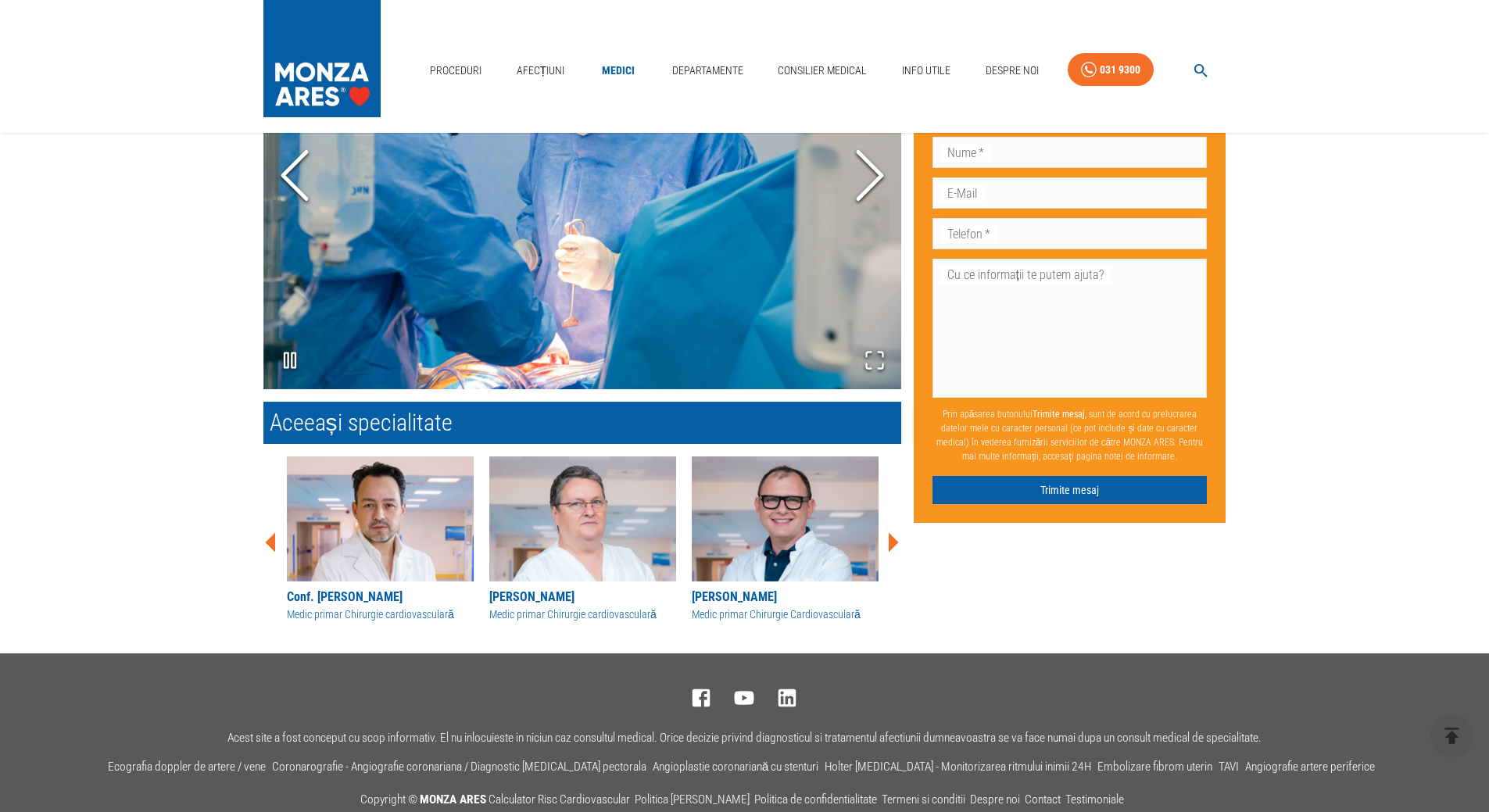
click at [272, 540] on icon at bounding box center [270, 542] width 10 height 20
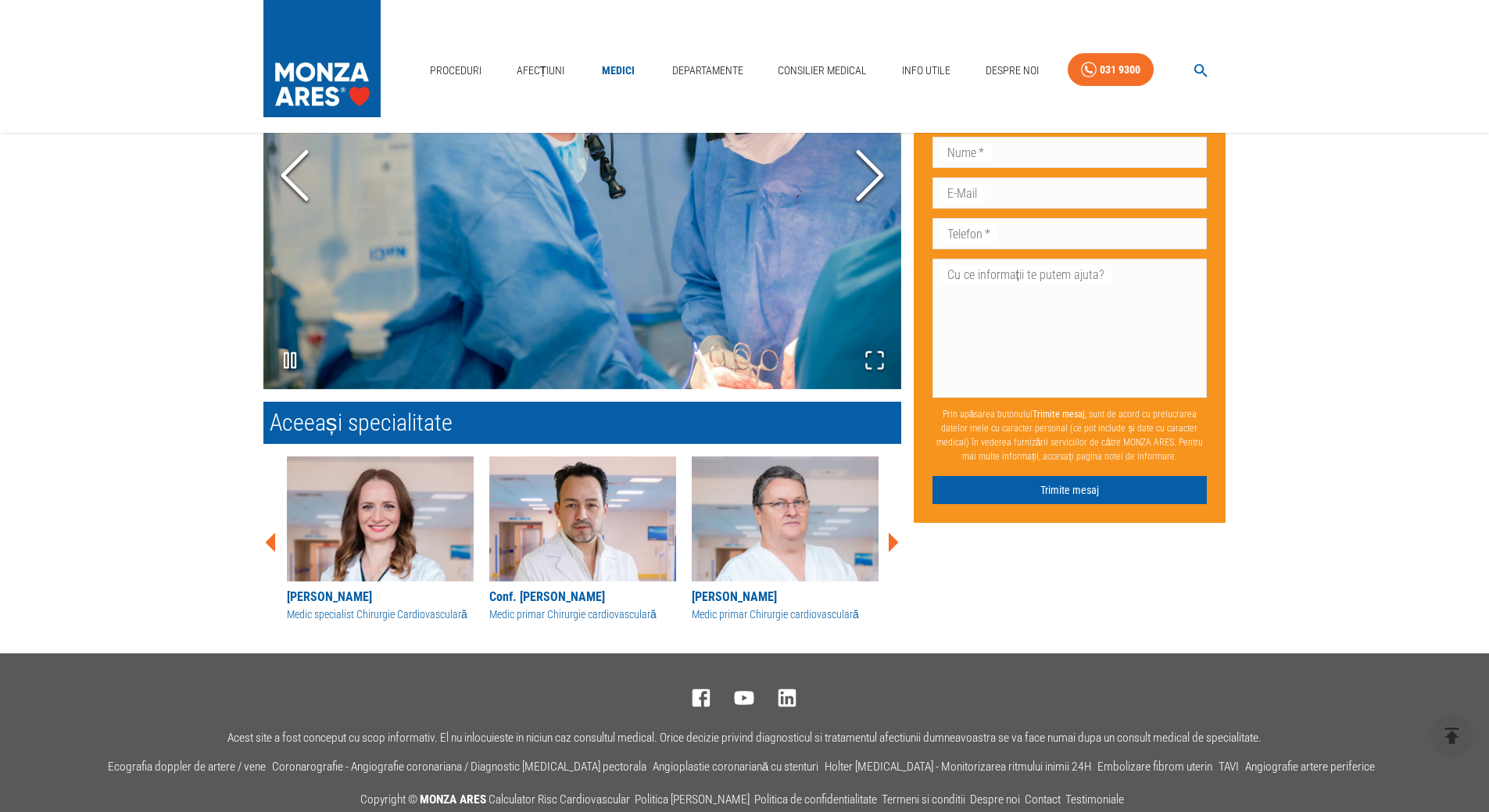
click at [272, 540] on icon at bounding box center [270, 542] width 10 height 20
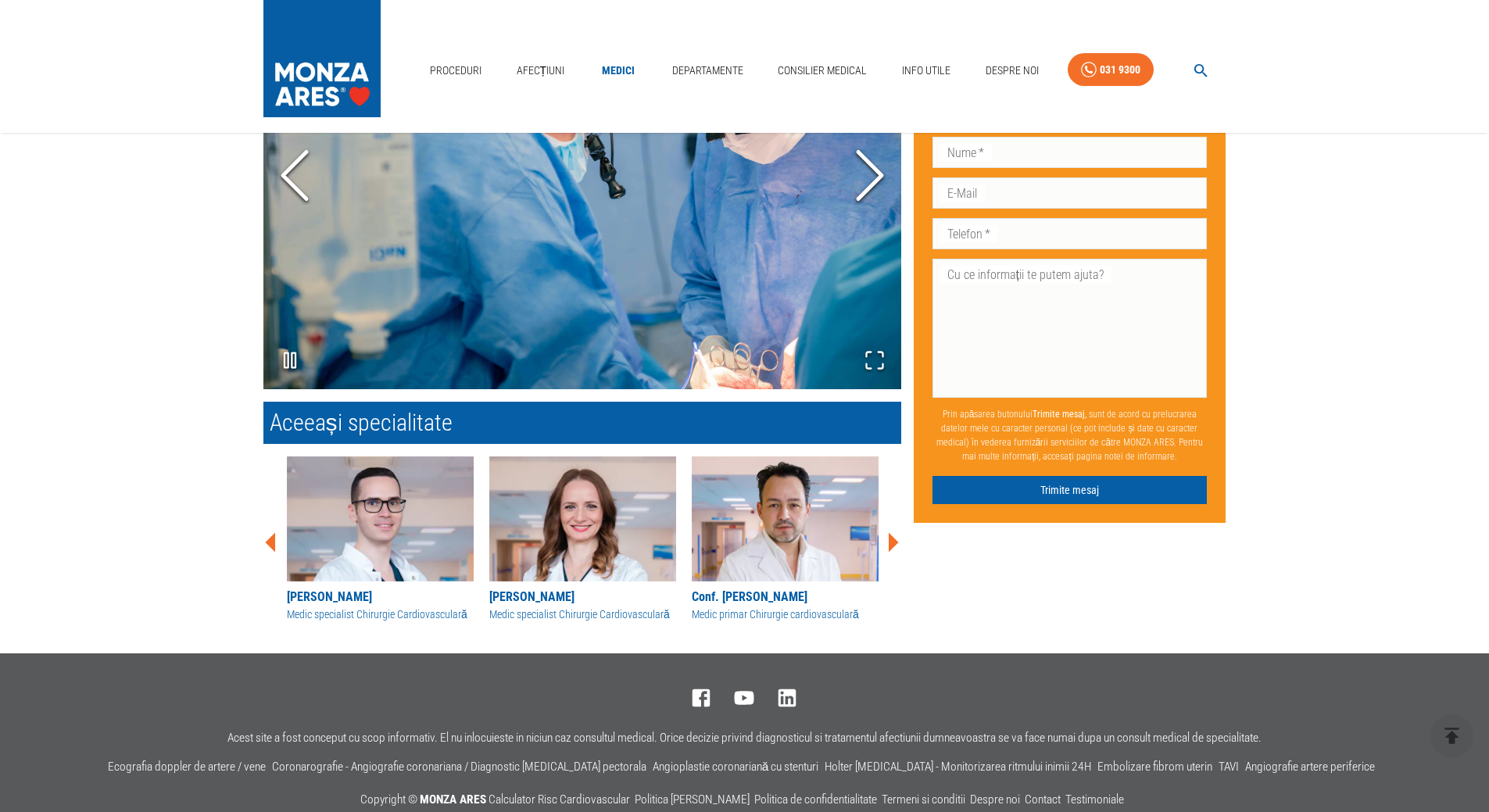
click at [272, 540] on icon at bounding box center [270, 542] width 10 height 20
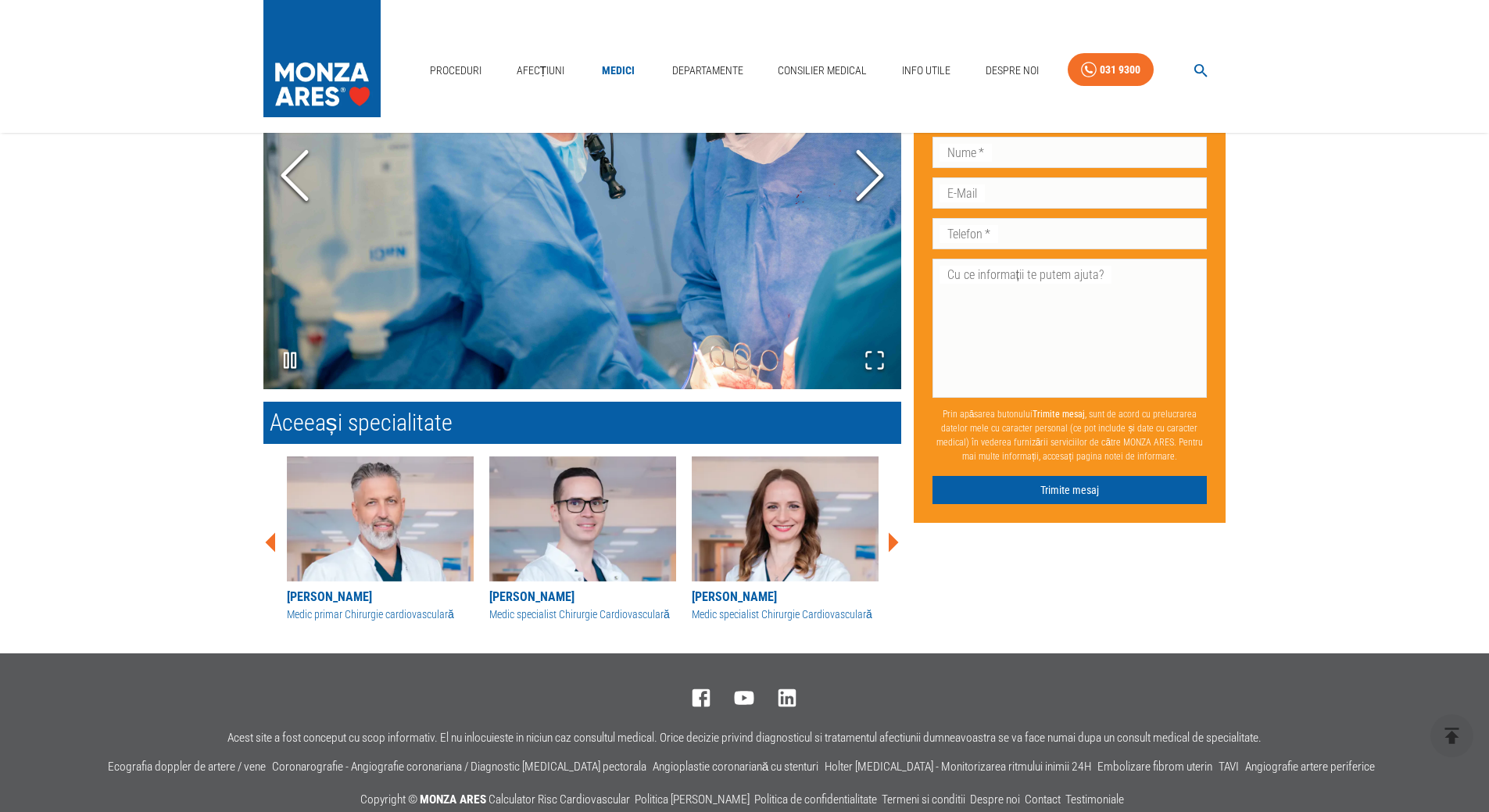
click at [272, 540] on icon at bounding box center [270, 542] width 10 height 20
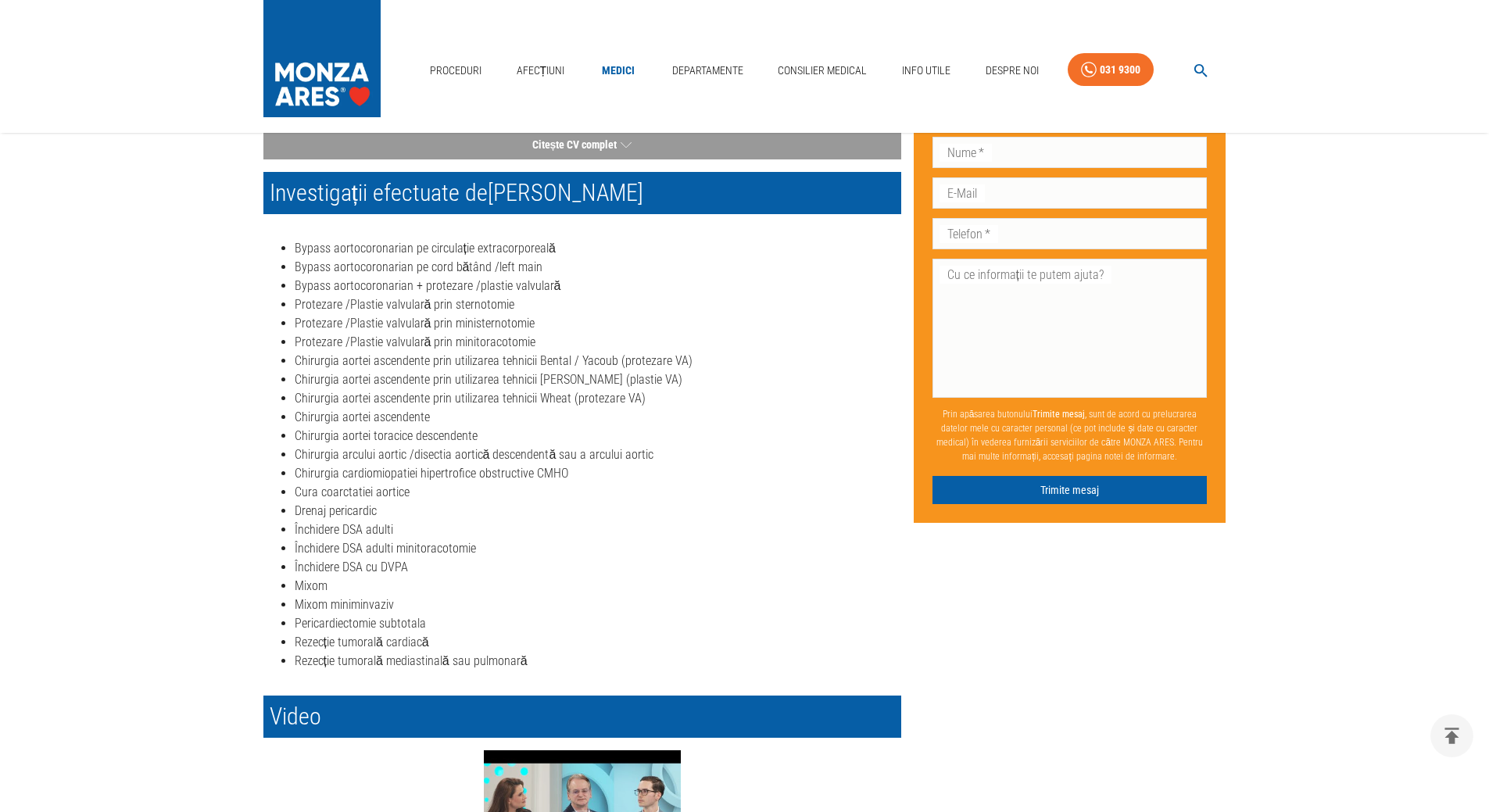
scroll to position [0, 0]
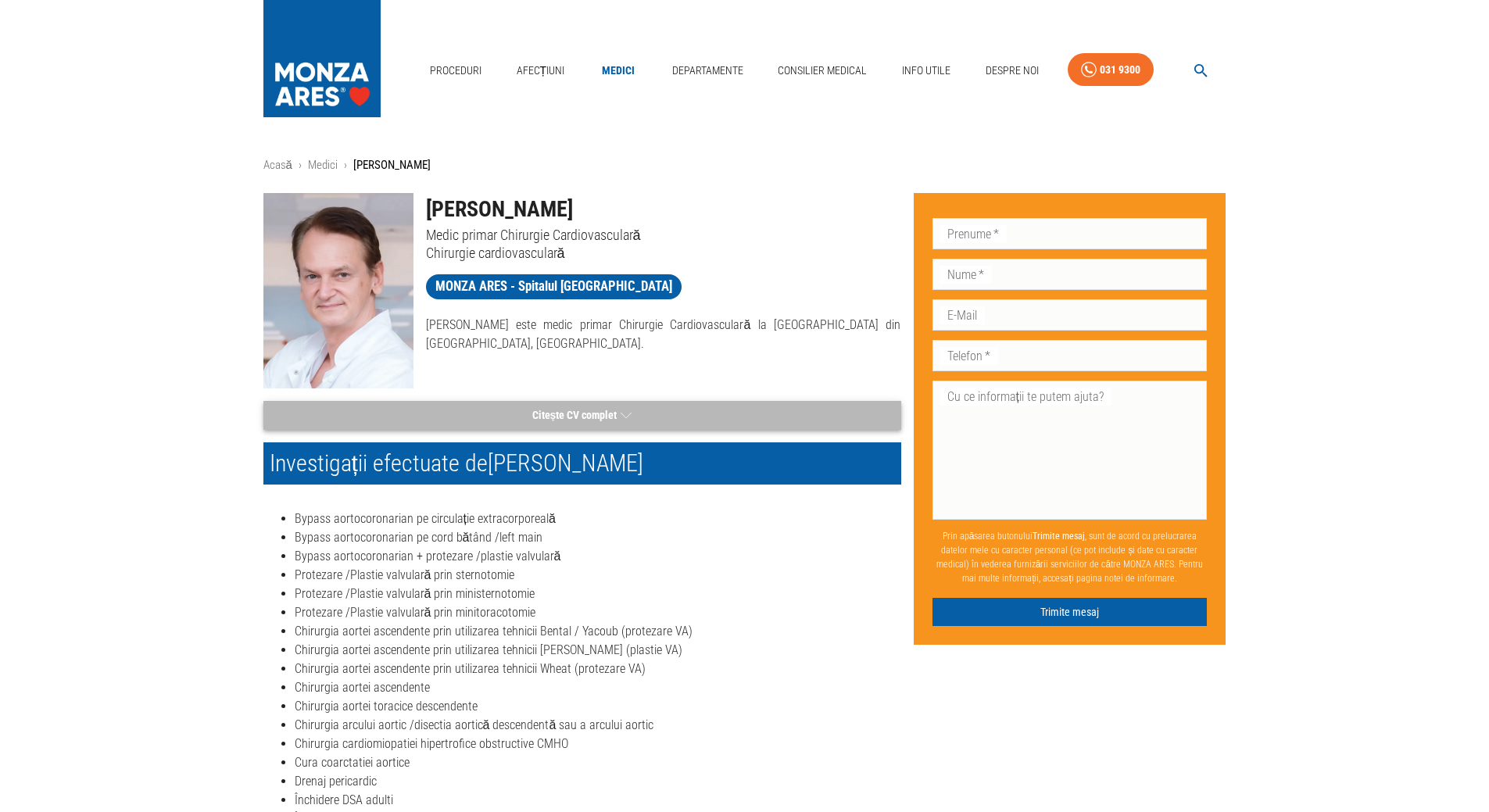
click at [624, 412] on icon "button" at bounding box center [626, 415] width 11 height 20
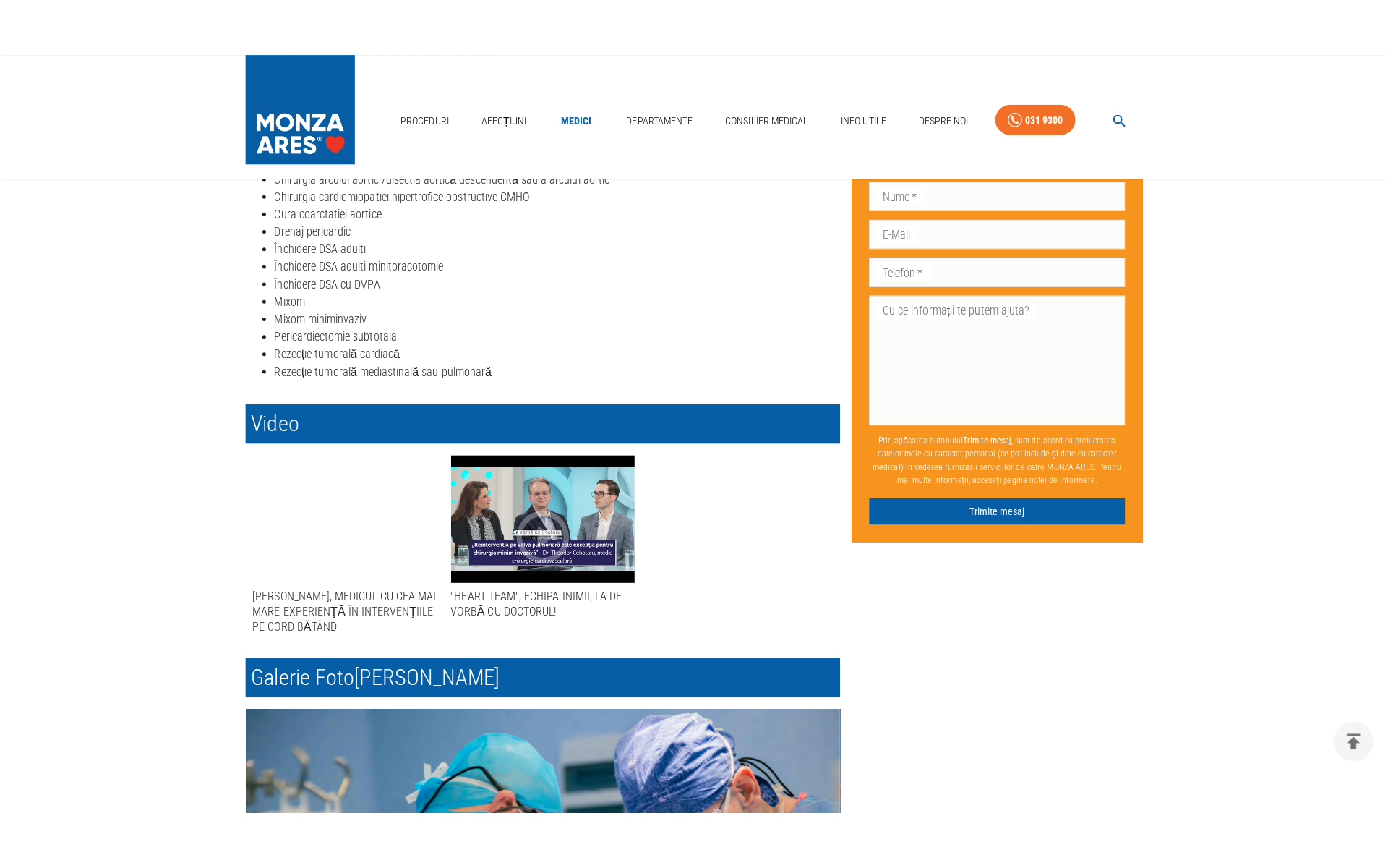
scroll to position [917, 0]
